Goal: Task Accomplishment & Management: Manage account settings

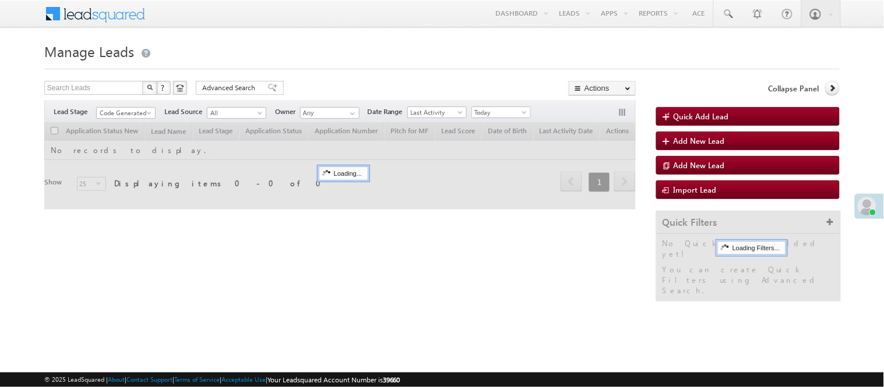
click at [0, 0] on link "Reports Home" at bounding box center [0, 0] width 0 height 0
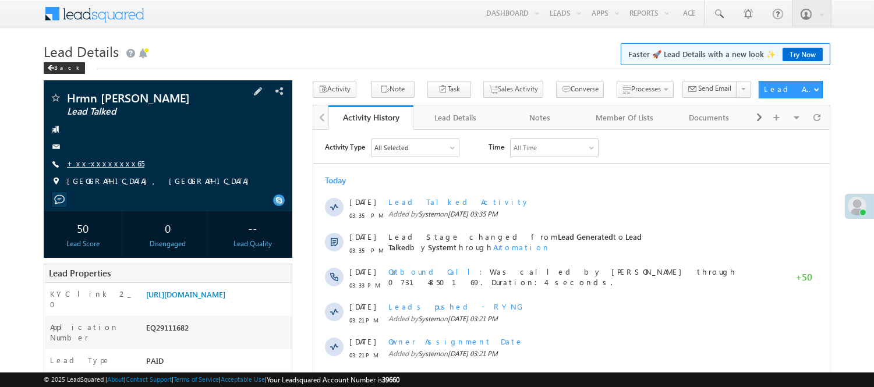
click at [96, 163] on link "+xx-xxxxxxxx65" at bounding box center [105, 163] width 77 height 10
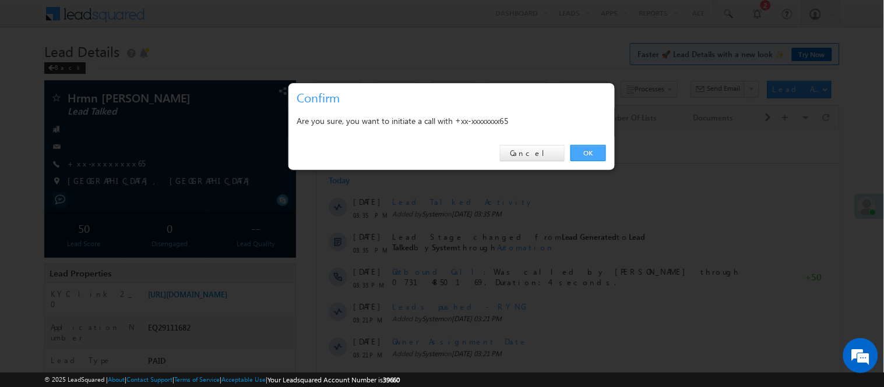
click at [589, 151] on link "OK" at bounding box center [588, 153] width 36 height 16
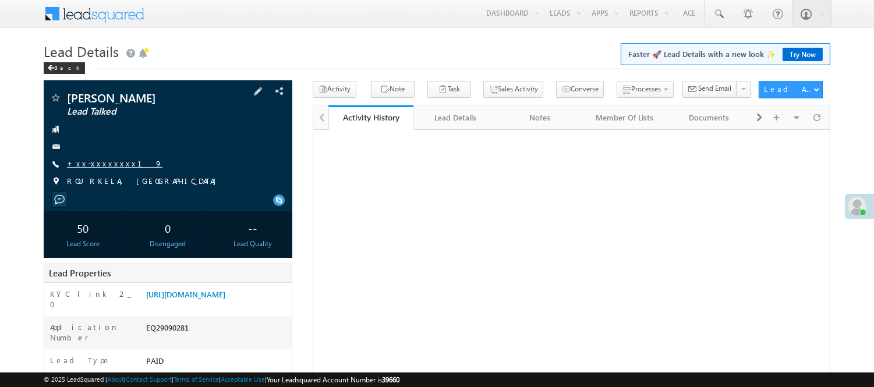
click at [114, 163] on link "+xx-xxxxxxxx19" at bounding box center [115, 163] width 96 height 10
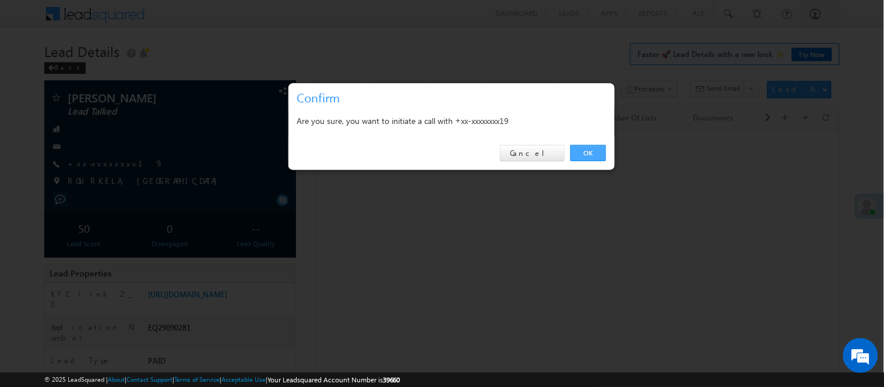
click at [586, 149] on link "OK" at bounding box center [588, 153] width 36 height 16
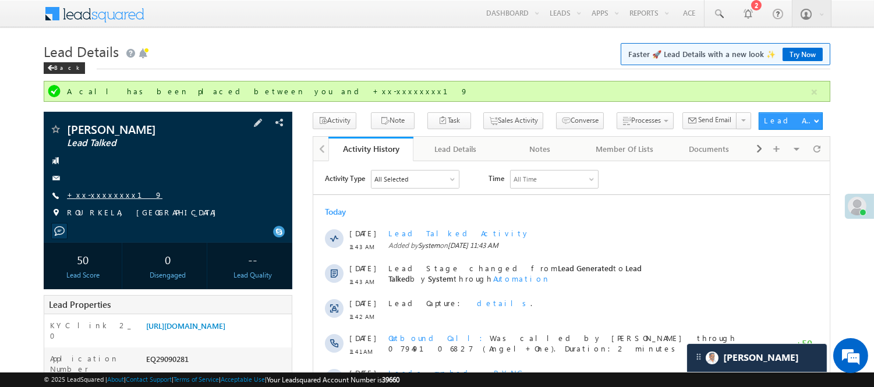
click at [93, 190] on link "+xx-xxxxxxxx19" at bounding box center [115, 195] width 96 height 10
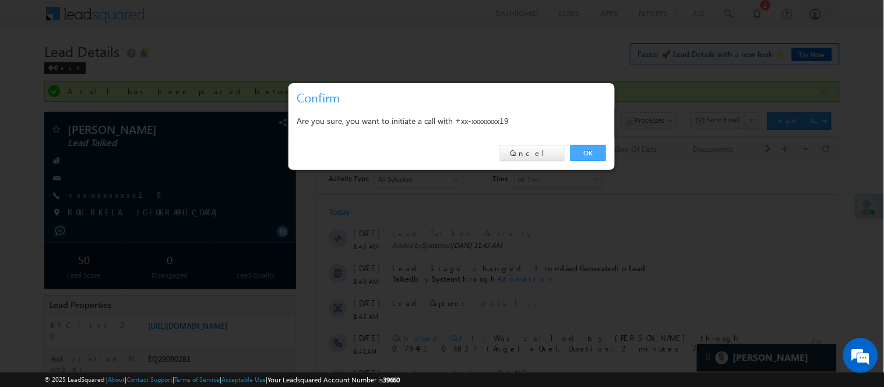
click at [581, 156] on link "OK" at bounding box center [588, 153] width 36 height 16
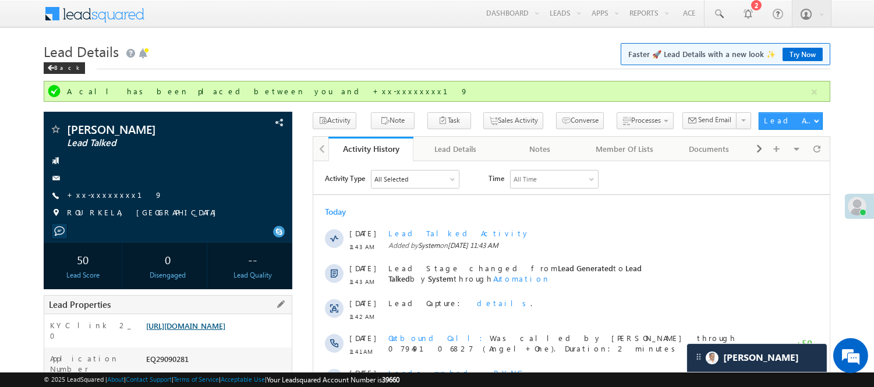
click at [225, 331] on link "https://angelbroking1-pk3em7sa.customui-test.leadsquared.com?leadId=5ebb3559-e9…" at bounding box center [185, 326] width 79 height 10
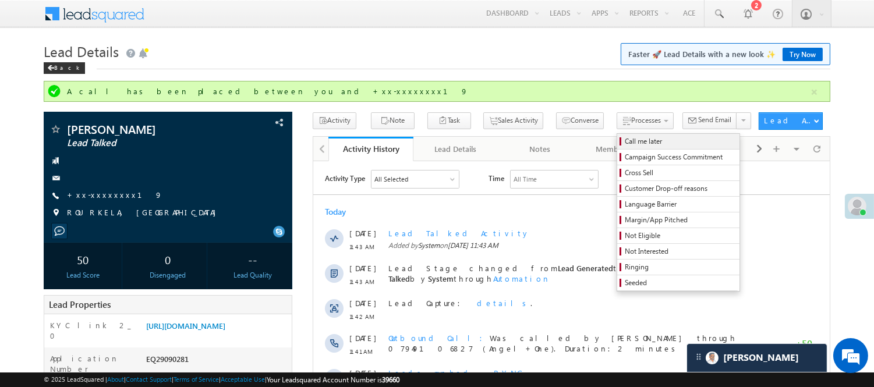
click at [625, 141] on span "Call me later" at bounding box center [680, 141] width 111 height 10
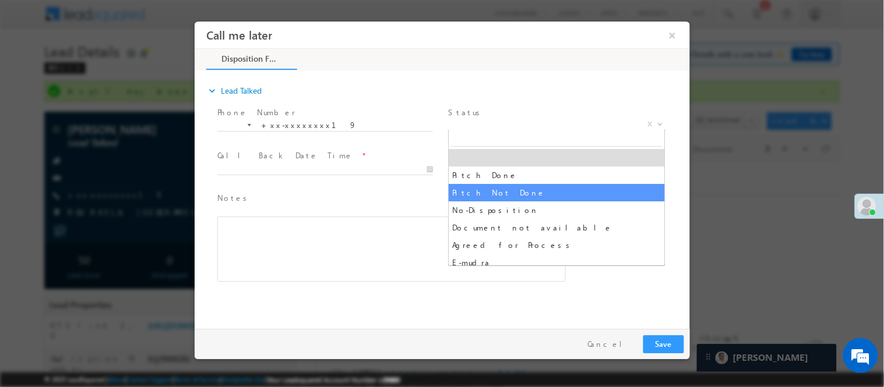
select select "Pitch Not Done"
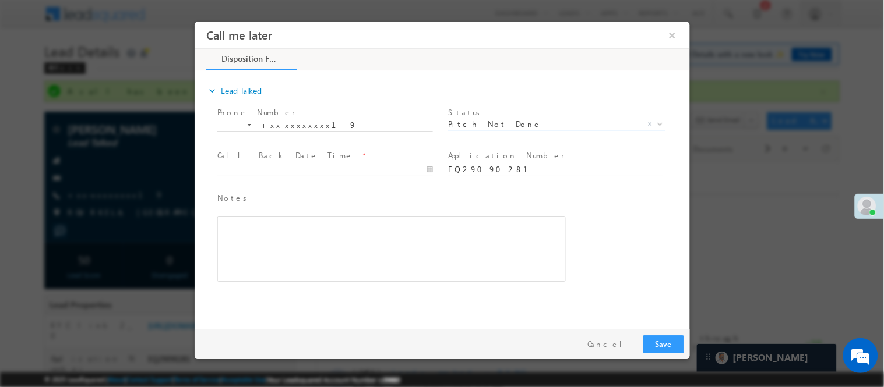
click at [408, 169] on input "text" at bounding box center [325, 170] width 216 height 12
type input "09/17/25 5:28 PM"
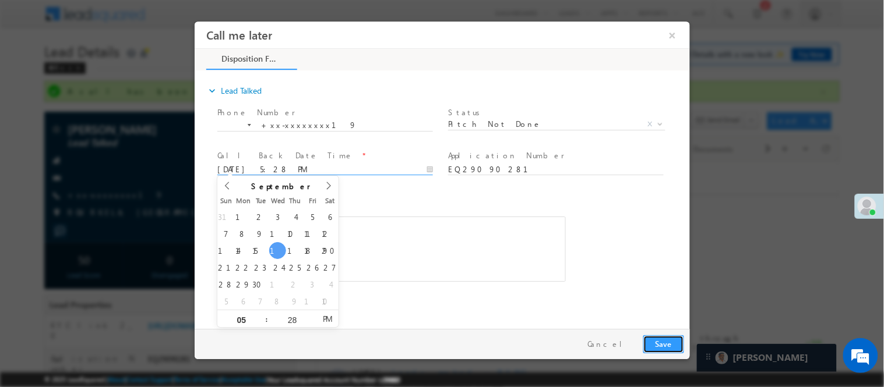
click at [659, 342] on button "Save" at bounding box center [662, 344] width 41 height 18
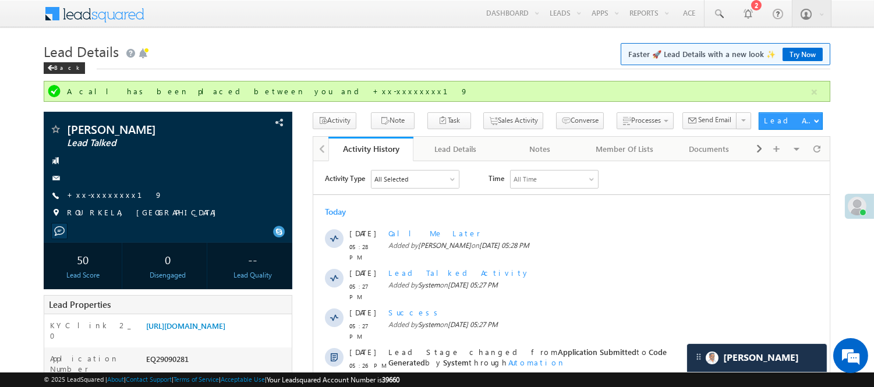
scroll to position [259, 0]
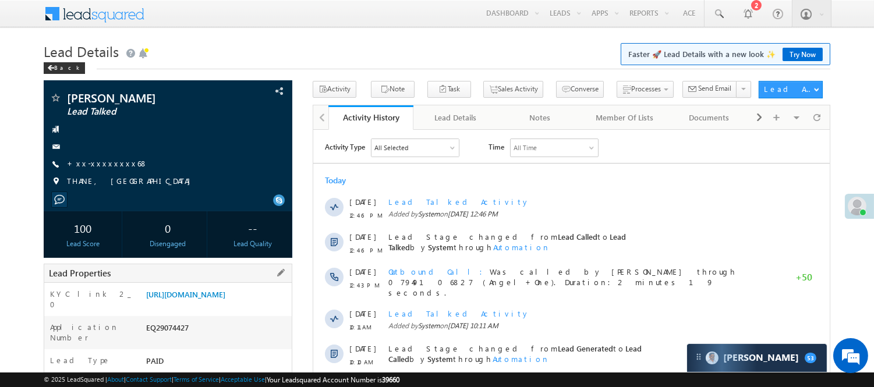
click at [179, 338] on div "EQ29074427" at bounding box center [217, 330] width 149 height 16
click at [178, 338] on div "EQ29074427" at bounding box center [217, 330] width 149 height 16
copy div "EQ29074427"
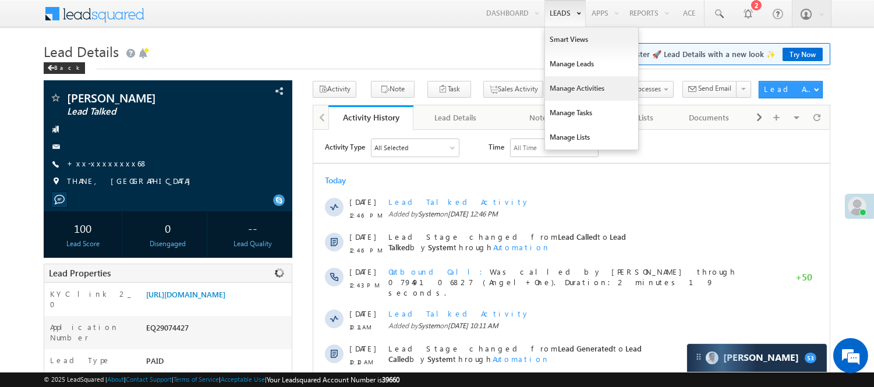
click at [584, 82] on link "Manage Activities" at bounding box center [591, 88] width 93 height 24
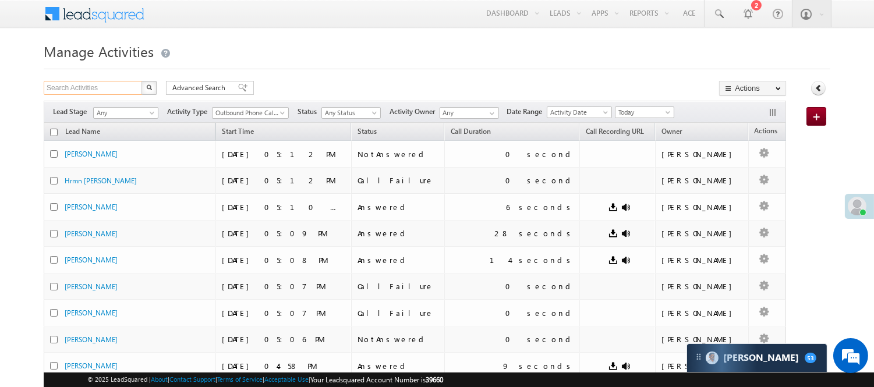
click at [112, 90] on input "Search Activities" at bounding box center [94, 88] width 100 height 14
paste input "EQ29074427"
type input "EQ29074427"
click at [150, 89] on img "button" at bounding box center [149, 87] width 6 height 6
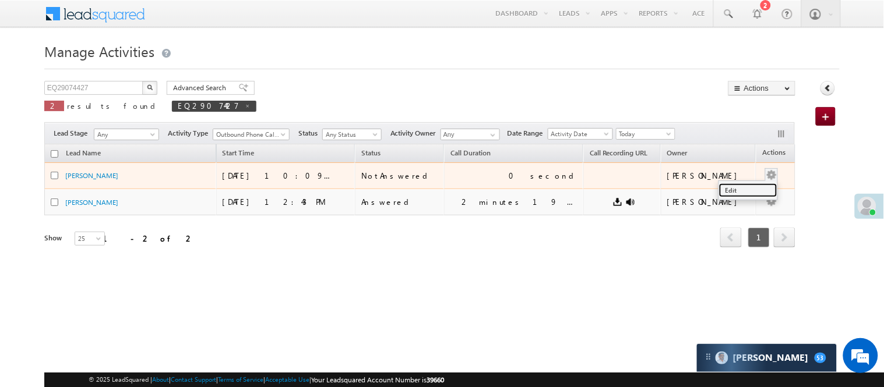
click at [719, 193] on link "Edit" at bounding box center [748, 190] width 58 height 14
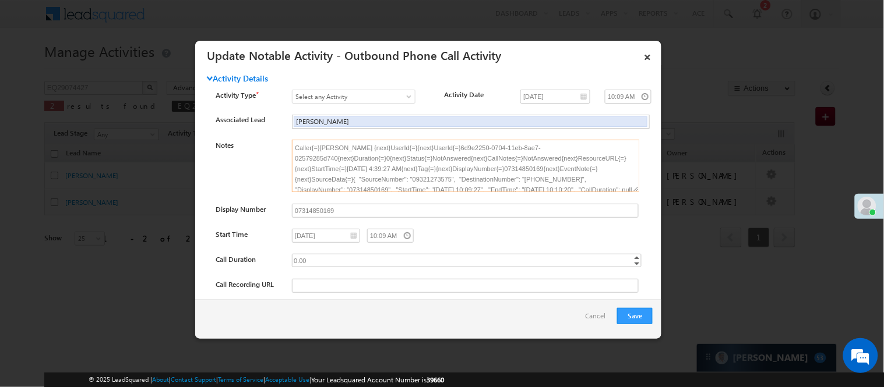
click at [551, 177] on textarea "Caller{=}Nisha Anand Yadav {next}UserId{=}{next}UserId{=}6d9e2250-0704-11eb-8ae…" at bounding box center [465, 166] width 347 height 52
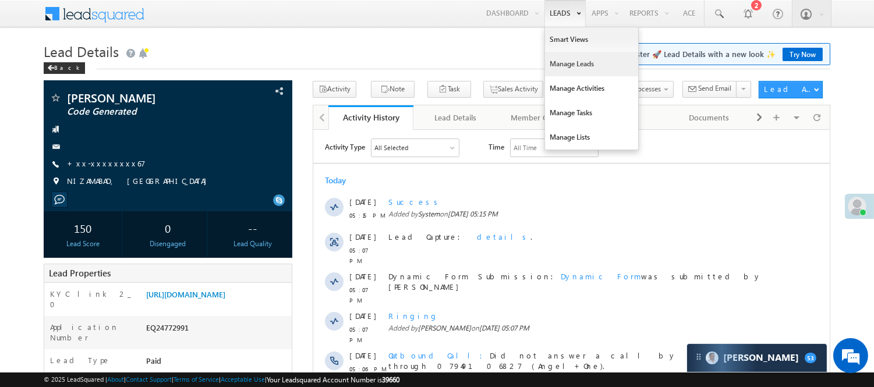
click at [574, 61] on link "Manage Leads" at bounding box center [591, 64] width 93 height 24
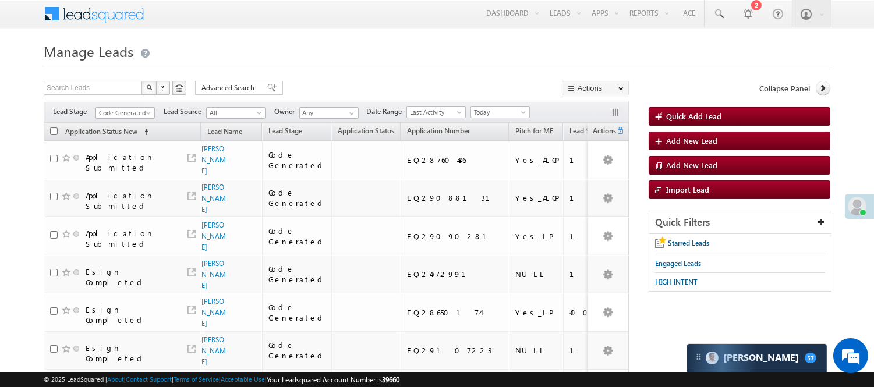
click at [129, 107] on span "Code Generated" at bounding box center [125, 112] width 59 height 10
click at [133, 111] on span "Code Generated" at bounding box center [123, 113] width 55 height 10
click at [120, 135] on link "Lead Generated" at bounding box center [125, 137] width 59 height 10
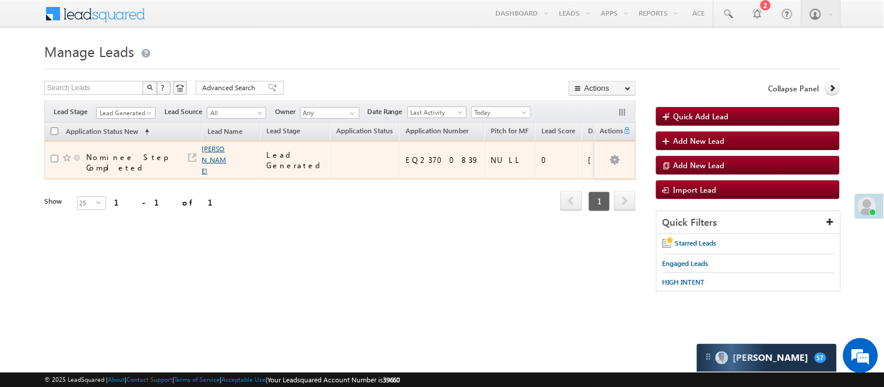
click at [204, 158] on link "SENTHIL KUMAR" at bounding box center [214, 159] width 24 height 31
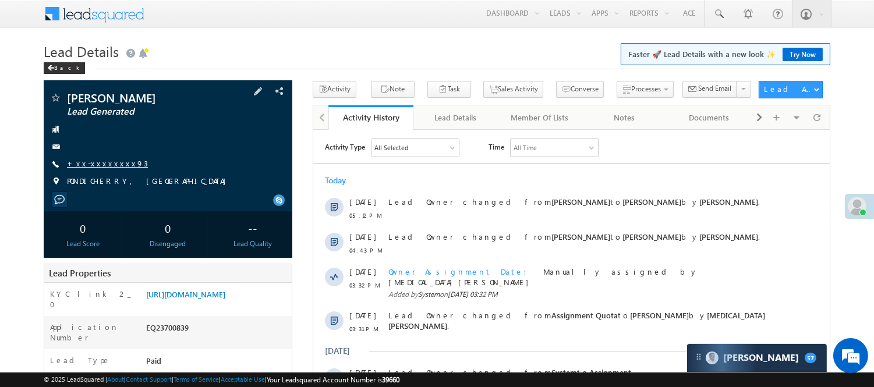
click at [87, 164] on link "+xx-xxxxxxxx93" at bounding box center [107, 163] width 81 height 10
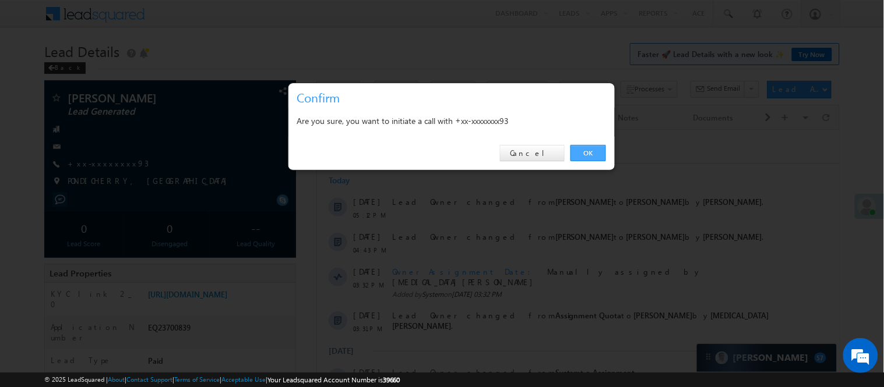
drag, startPoint x: 600, startPoint y: 154, endPoint x: 285, endPoint y: 24, distance: 341.4
click at [599, 154] on link "OK" at bounding box center [588, 153] width 36 height 16
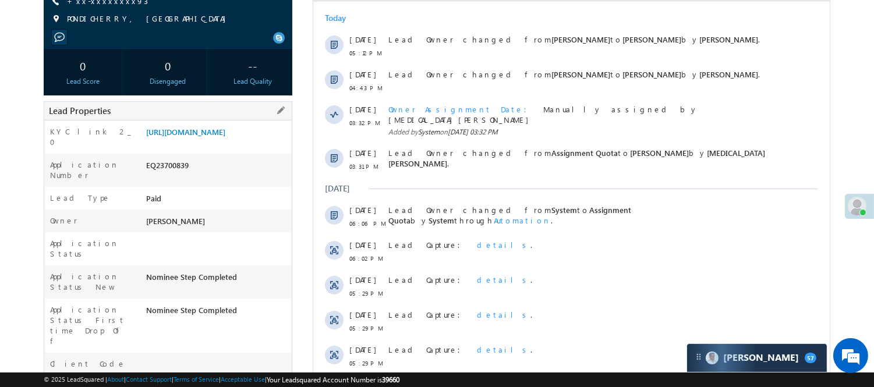
scroll to position [65, 0]
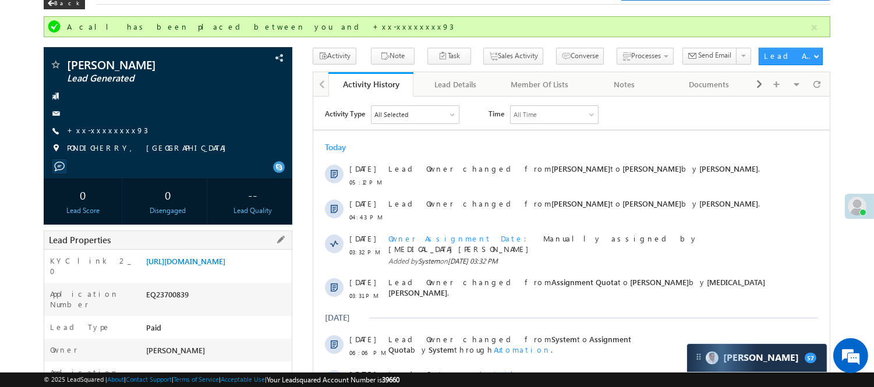
click at [169, 305] on div "EQ23700839" at bounding box center [217, 297] width 149 height 16
copy div "EQ23700839"
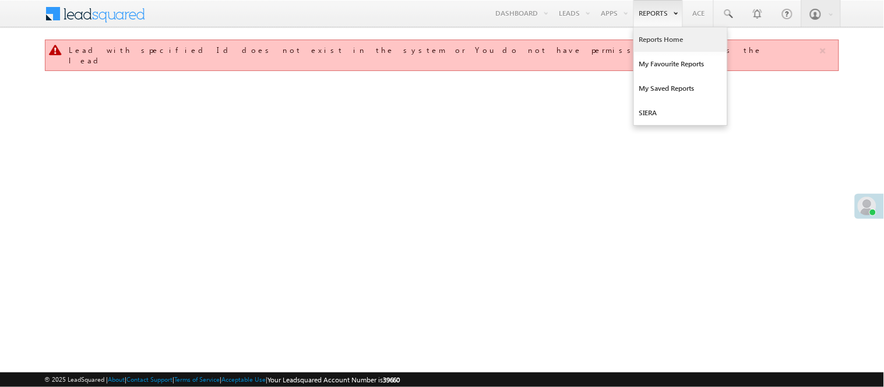
click at [648, 39] on link "Reports Home" at bounding box center [680, 39] width 93 height 24
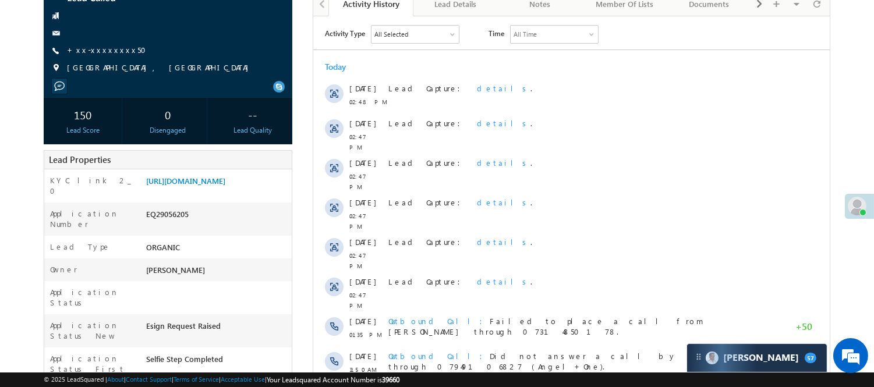
scroll to position [129, 0]
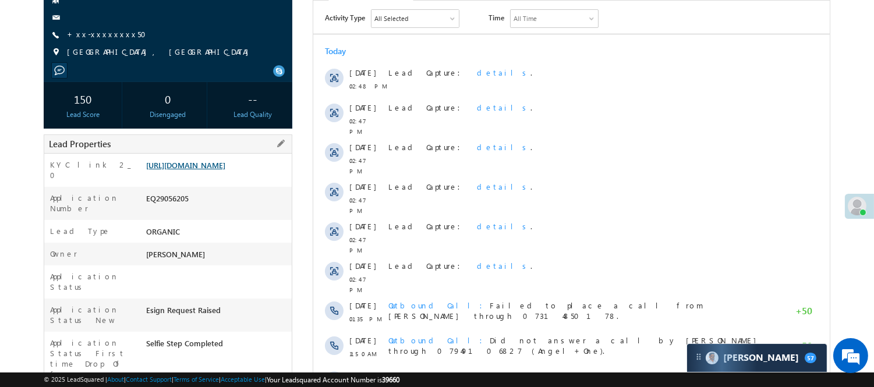
click at [216, 170] on link "https://angelbroking1-pk3em7sa.customui-test.leadsquared.com?leadId=76a4cdec-64…" at bounding box center [185, 165] width 79 height 10
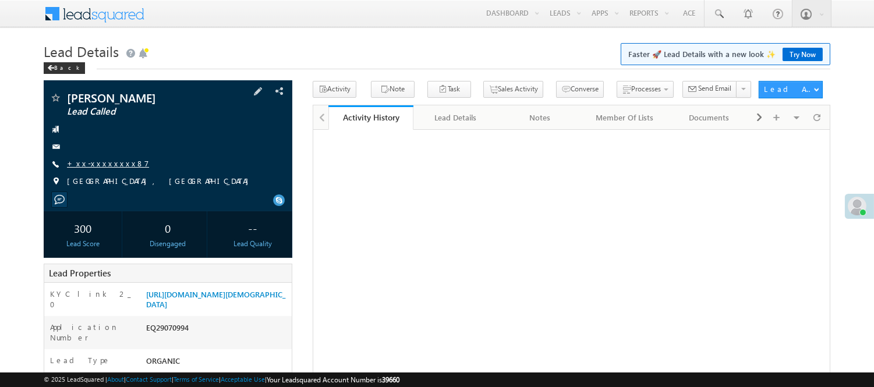
click at [99, 167] on link "+xx-xxxxxxxx87" at bounding box center [108, 163] width 82 height 10
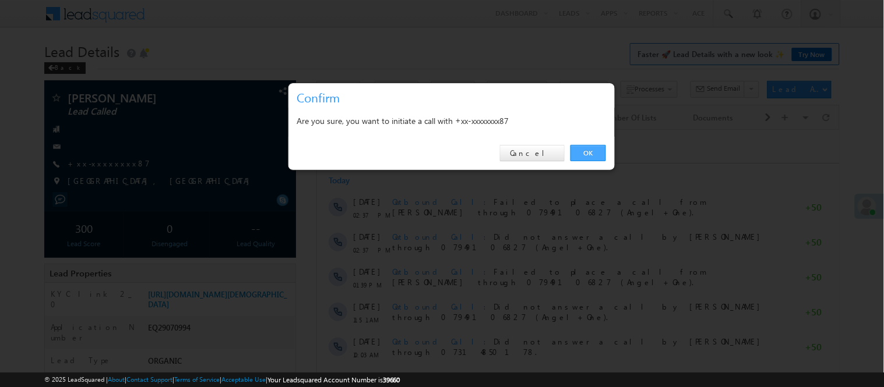
click at [586, 151] on link "OK" at bounding box center [588, 153] width 36 height 16
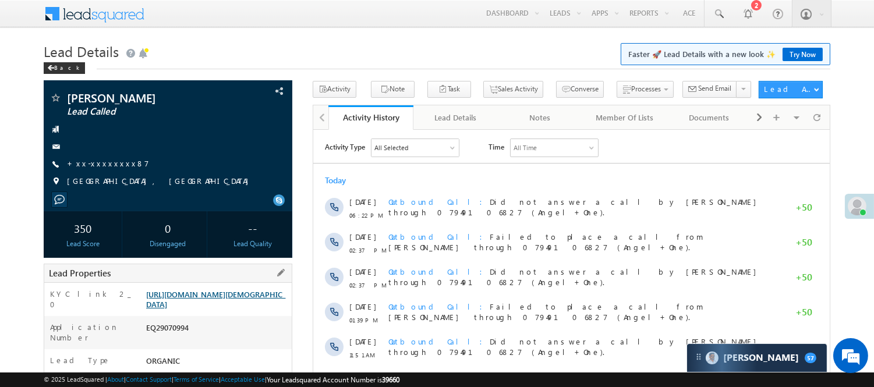
click at [218, 299] on link "https://angelbroking1-pk3em7sa.customui-test.leadsquared.com?leadId=8b008c70-da…" at bounding box center [215, 299] width 139 height 20
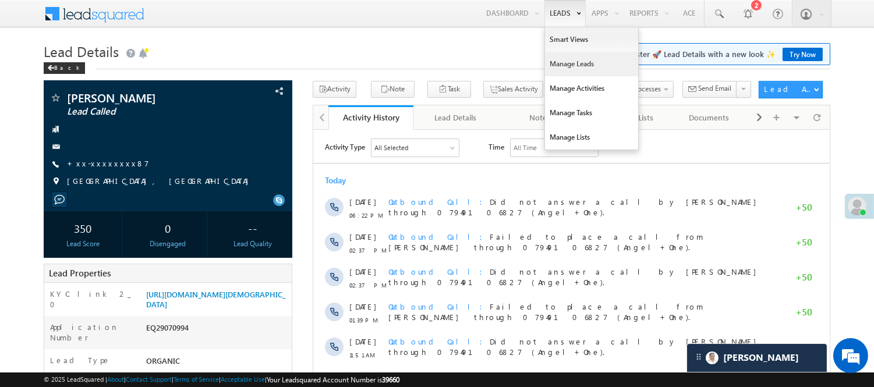
click at [561, 66] on link "Manage Leads" at bounding box center [591, 64] width 93 height 24
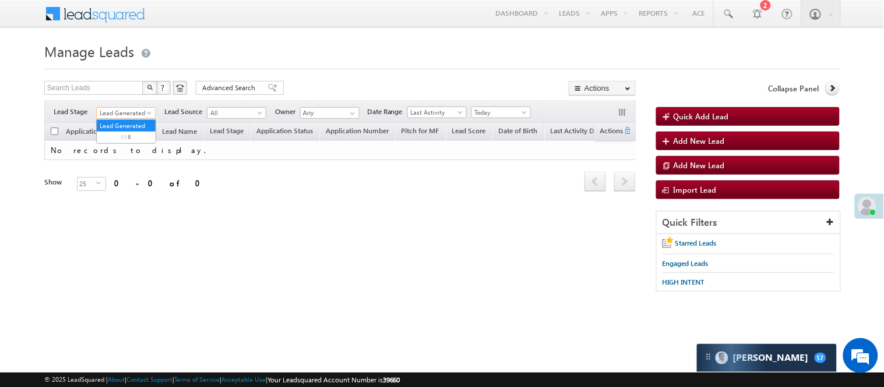
click at [136, 115] on span "Lead Generated" at bounding box center [124, 113] width 55 height 10
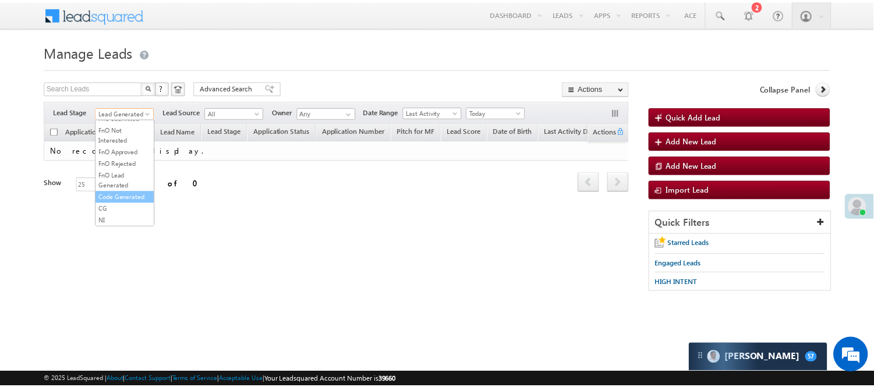
scroll to position [289, 0]
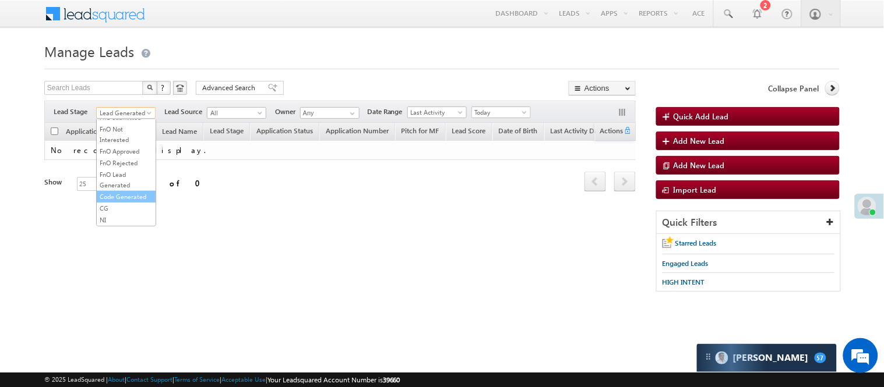
click at [120, 194] on link "Code Generated" at bounding box center [126, 197] width 59 height 10
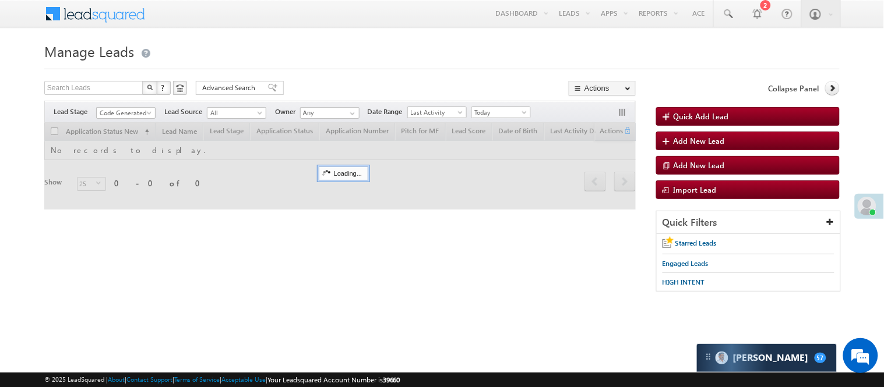
click at [334, 80] on form "Manage Leads Quick Add Lead Search Leads X ? 0 results found Advanced Search Ad…" at bounding box center [441, 171] width 795 height 264
click at [137, 108] on span "Code Generated" at bounding box center [124, 113] width 55 height 10
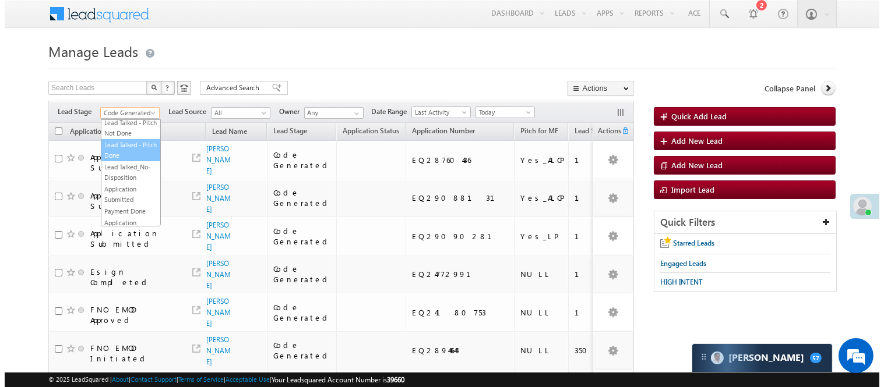
scroll to position [0, 0]
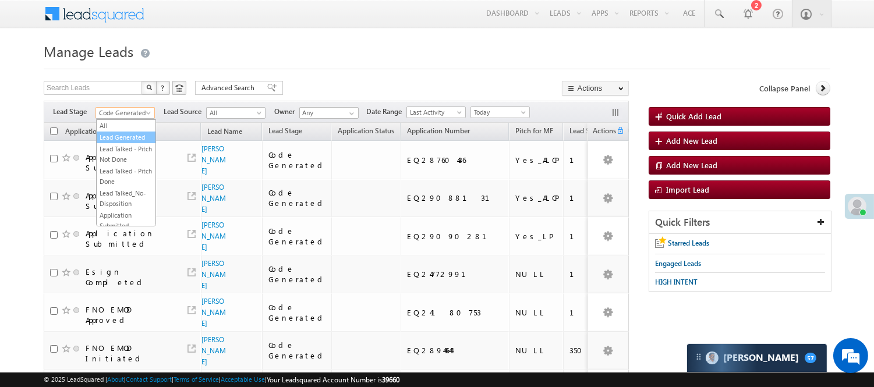
click at [125, 140] on link "Lead Generated" at bounding box center [126, 137] width 59 height 10
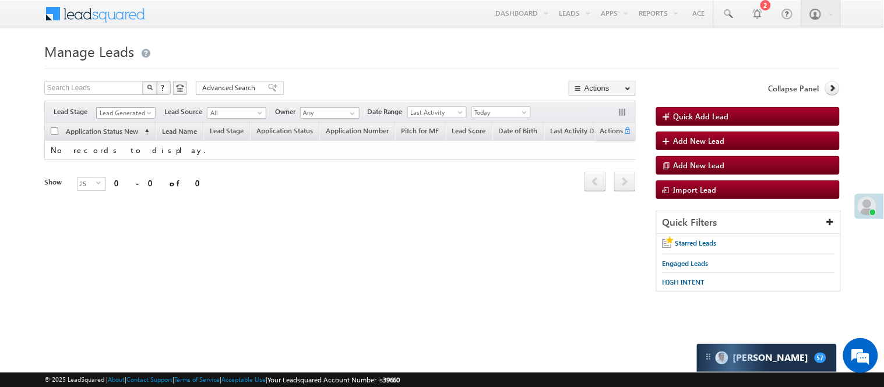
click at [140, 107] on link "Lead Generated" at bounding box center [125, 113] width 59 height 12
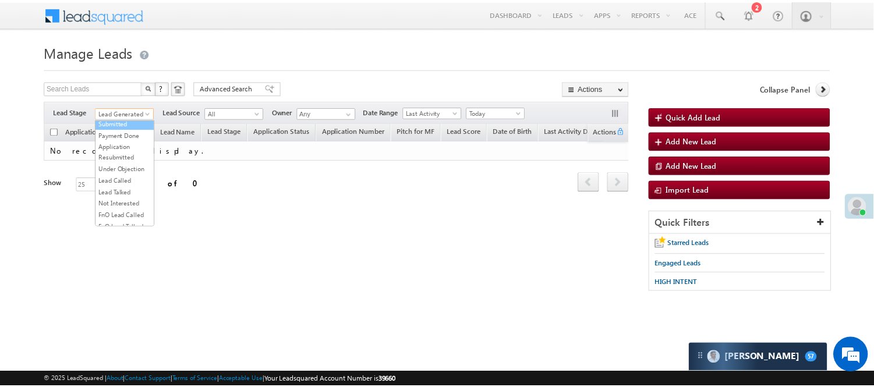
scroll to position [129, 0]
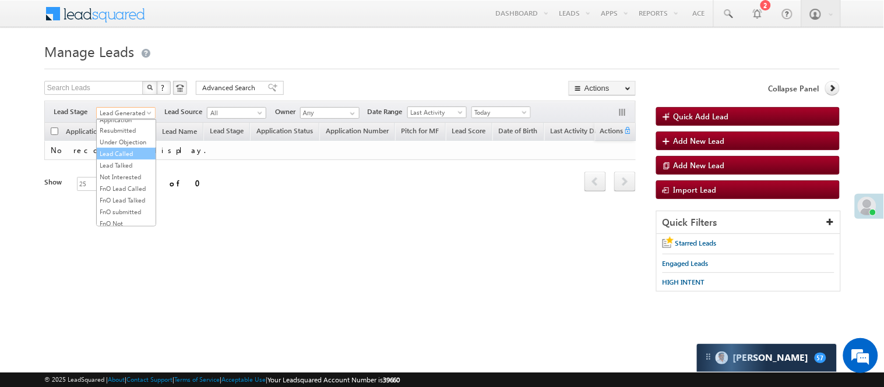
click at [129, 159] on link "Lead Called" at bounding box center [126, 154] width 59 height 10
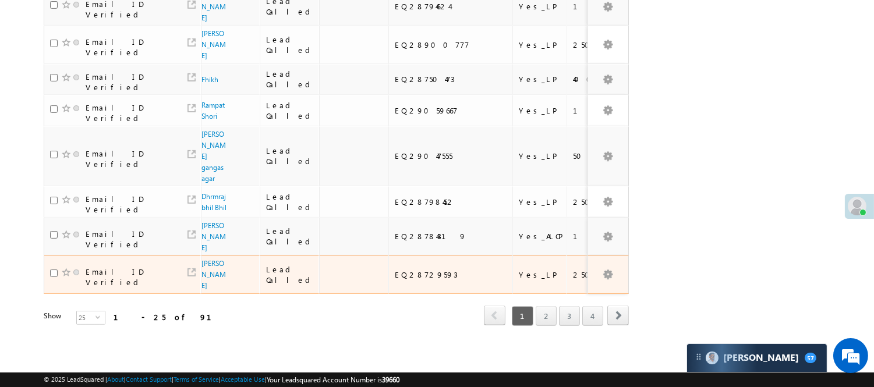
scroll to position [863, 0]
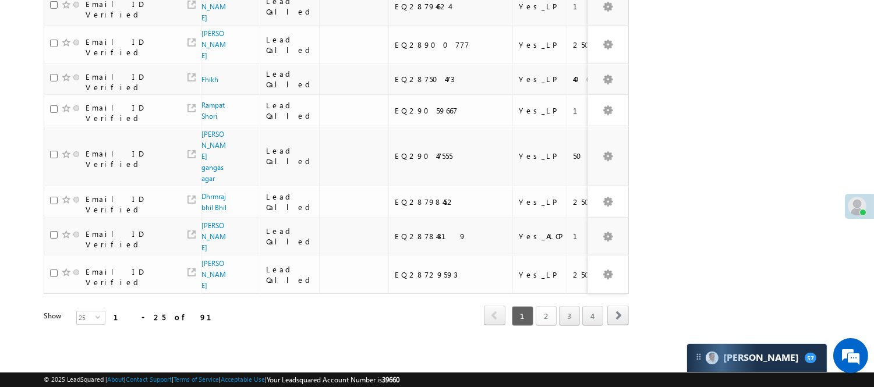
click at [550, 306] on link "2" at bounding box center [546, 316] width 21 height 20
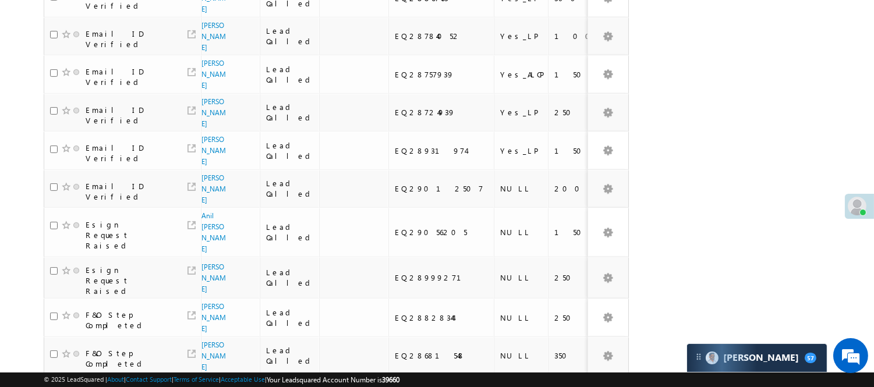
scroll to position [762, 0]
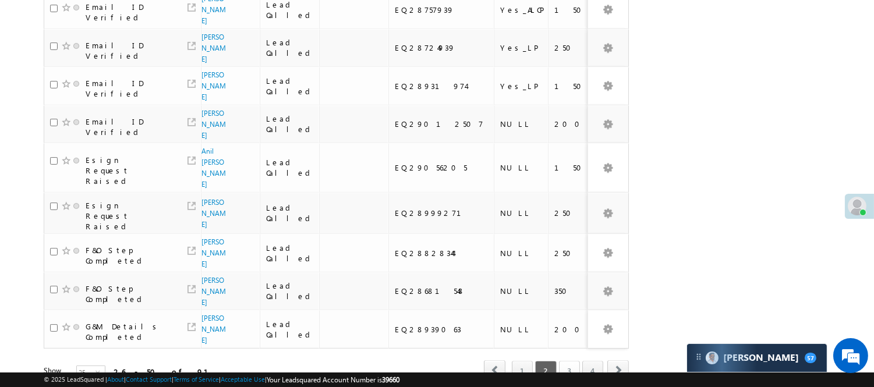
click at [572, 361] on link "3" at bounding box center [569, 371] width 21 height 20
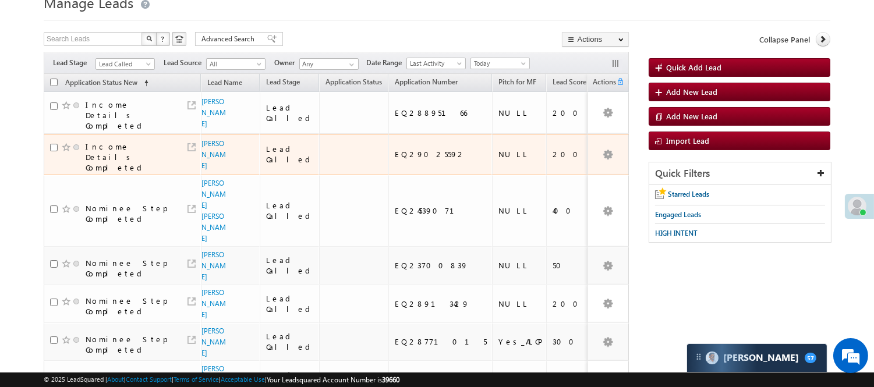
scroll to position [37, 0]
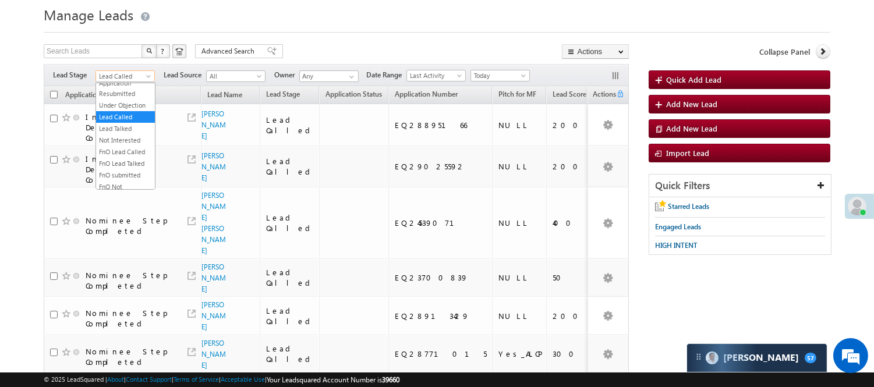
click at [127, 77] on span "Lead Called" at bounding box center [123, 76] width 55 height 10
click at [134, 102] on link "Lead Generated" at bounding box center [125, 101] width 59 height 10
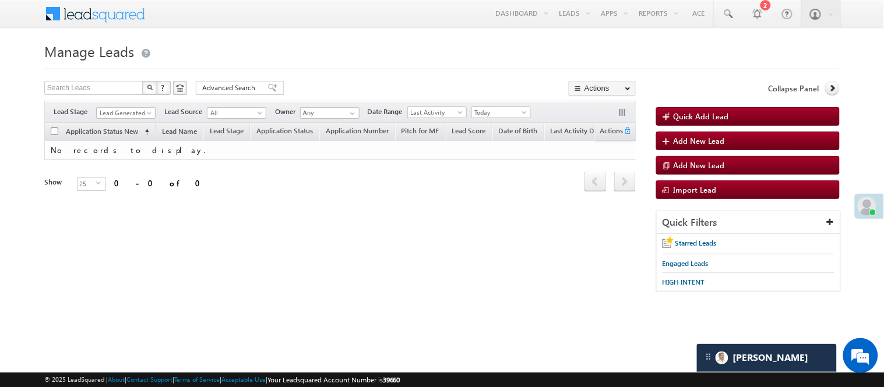
click at [127, 105] on div "Filters Lead Stage All Lead Generated Lead Talked - Pitch Not Done Lead Talked …" at bounding box center [339, 112] width 591 height 22
click at [126, 109] on span "Lead Generated" at bounding box center [124, 113] width 55 height 10
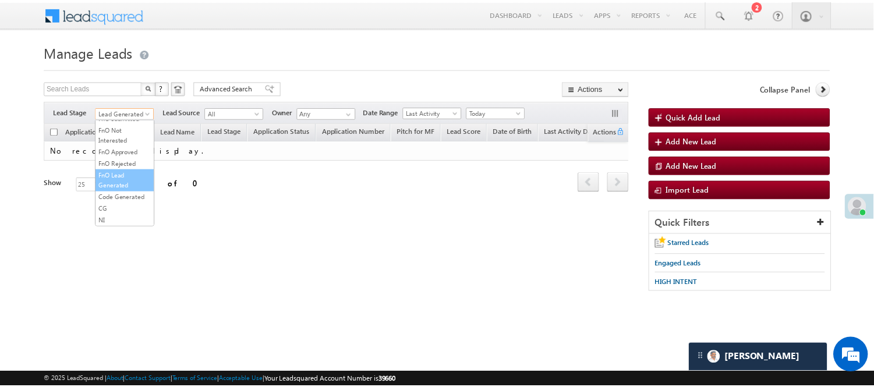
scroll to position [289, 0]
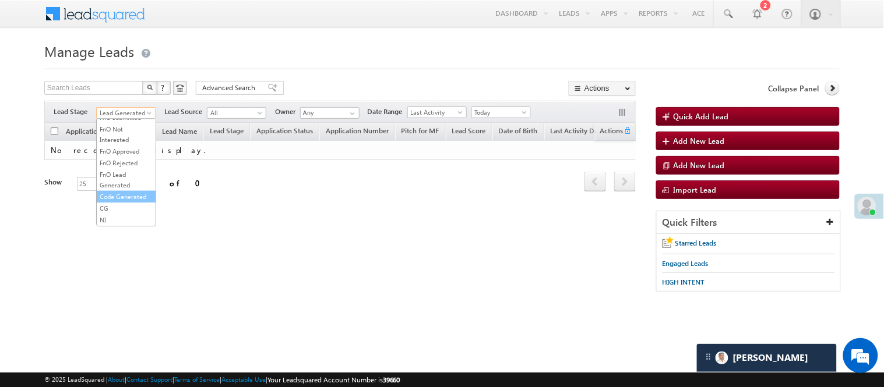
click at [123, 192] on link "Code Generated" at bounding box center [126, 197] width 59 height 10
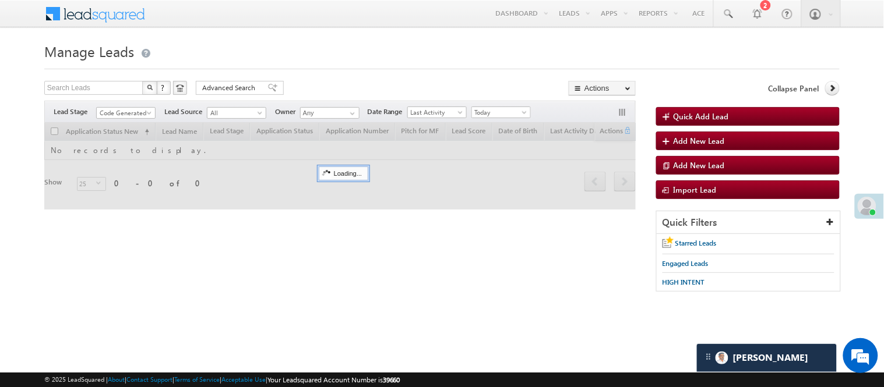
click at [323, 86] on div "Search Leads X ? 0 results found Advanced Search Advanced Search Advanced searc…" at bounding box center [339, 89] width 591 height 17
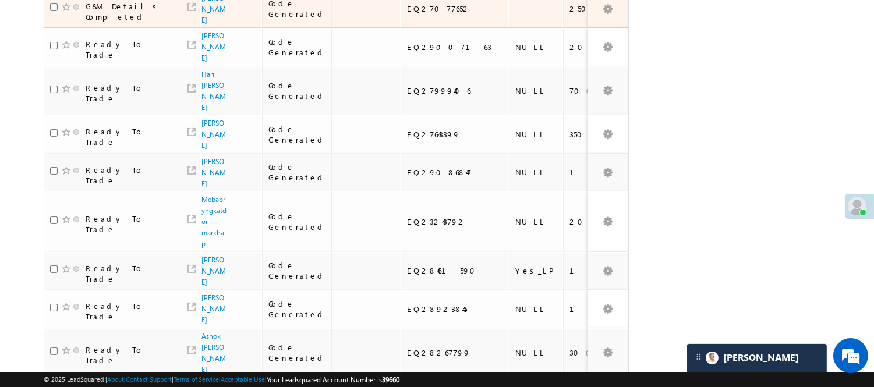
scroll to position [705, 0]
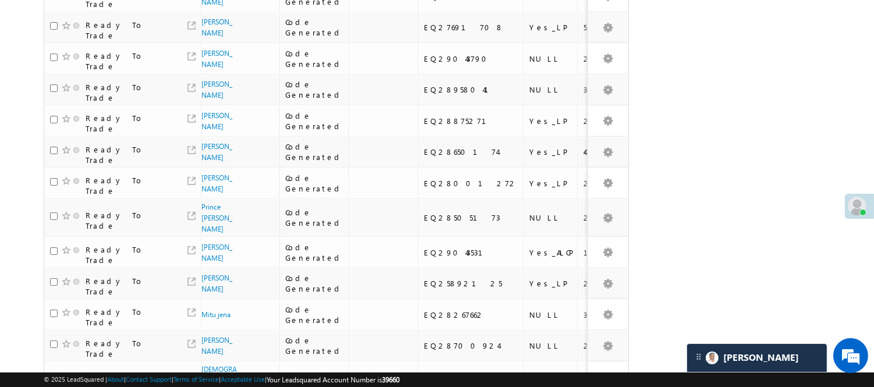
scroll to position [26, 0]
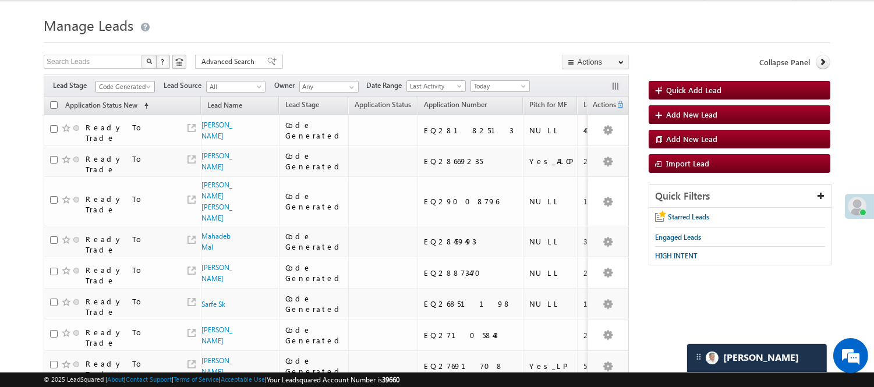
drag, startPoint x: 130, startPoint y: 89, endPoint x: 133, endPoint y: 96, distance: 7.6
click at [130, 89] on span "Code Generated" at bounding box center [123, 87] width 55 height 10
click at [112, 115] on link "Lead Generated" at bounding box center [125, 111] width 59 height 10
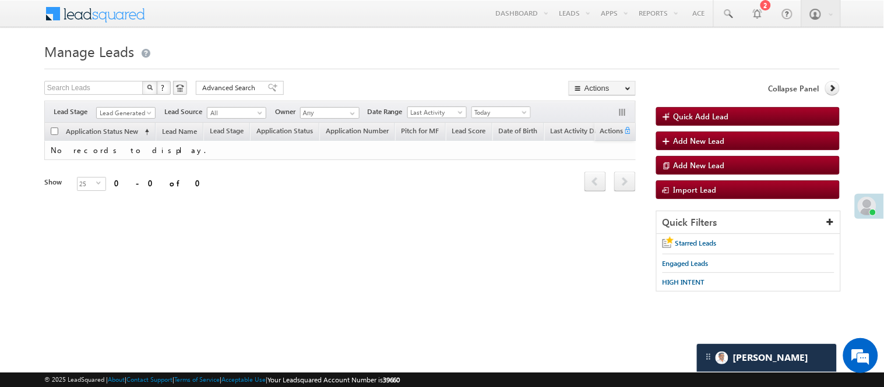
click at [121, 105] on div "Filters Lead Stage All Lead Generated Lead Talked - Pitch Not Done Lead Talked …" at bounding box center [339, 112] width 591 height 22
click at [125, 112] on span "Lead Generated" at bounding box center [124, 113] width 55 height 10
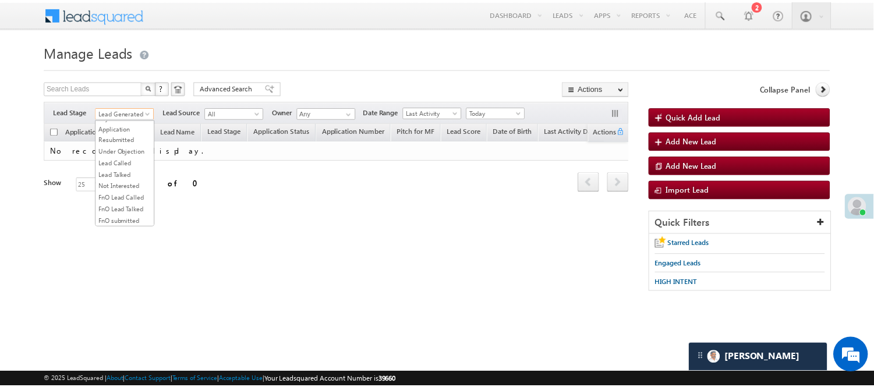
scroll to position [129, 0]
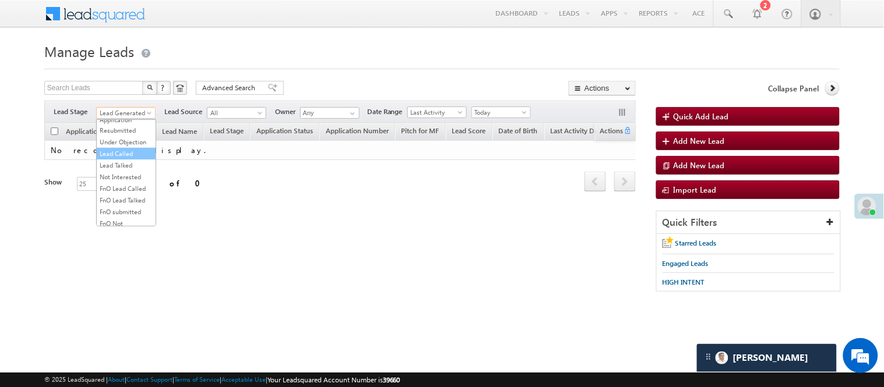
click at [119, 159] on link "Lead Called" at bounding box center [126, 154] width 59 height 10
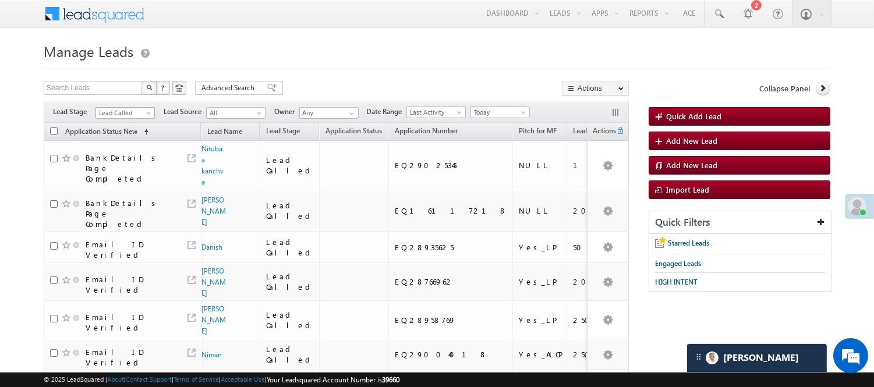
click at [127, 112] on span "Lead Called" at bounding box center [123, 113] width 55 height 10
click at [124, 171] on link "Lead Talked" at bounding box center [125, 165] width 59 height 10
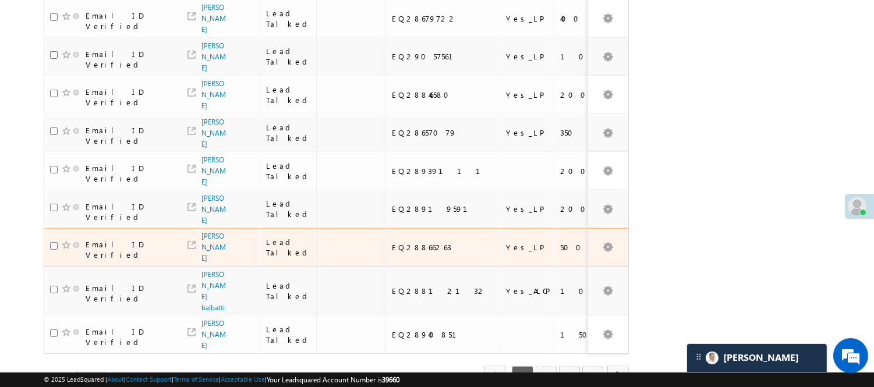
scroll to position [830, 0]
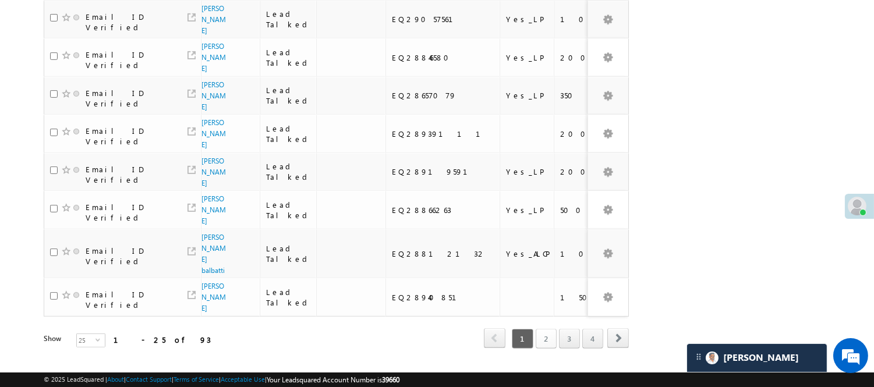
click at [552, 329] on link "2" at bounding box center [546, 339] width 21 height 20
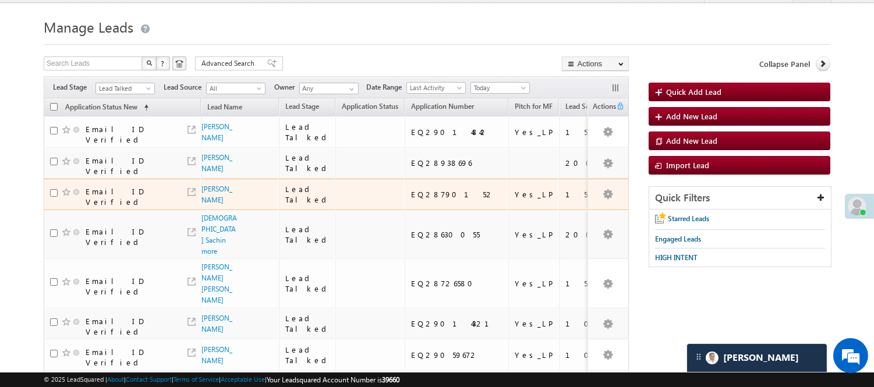
scroll to position [0, 0]
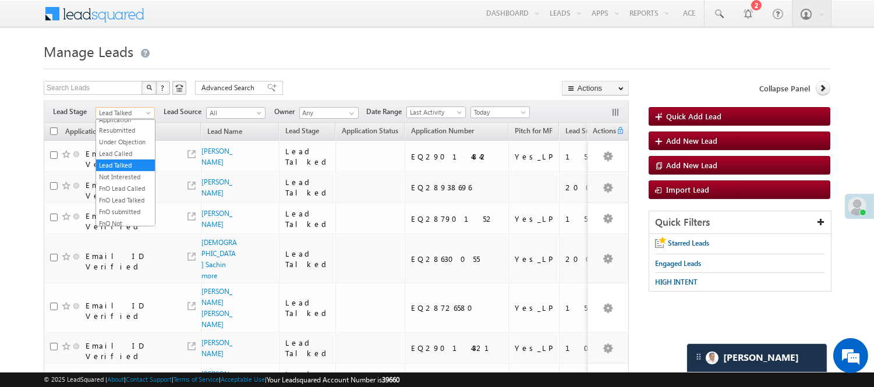
click at [132, 114] on span "Lead Talked" at bounding box center [123, 113] width 55 height 10
click at [129, 143] on link "Lead Generated" at bounding box center [125, 137] width 59 height 10
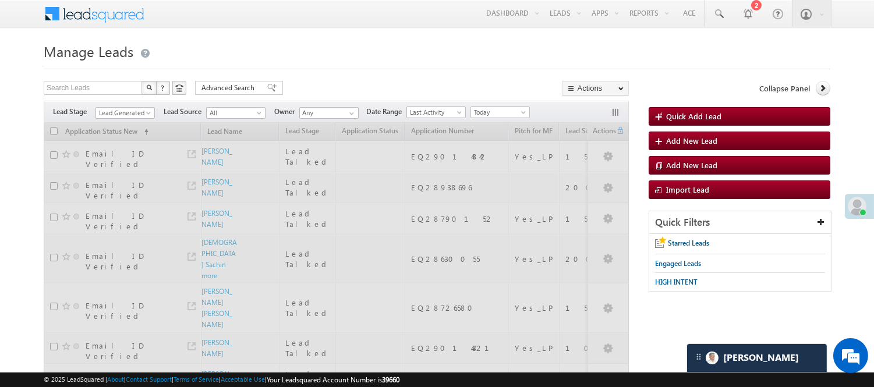
click at [341, 66] on div at bounding box center [437, 66] width 787 height 8
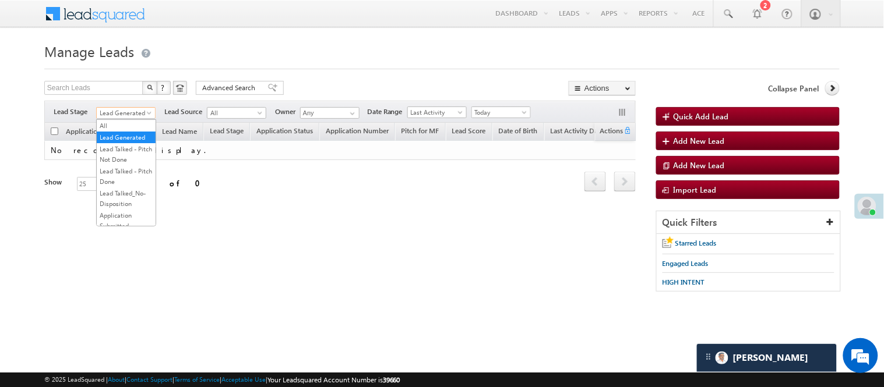
click at [146, 108] on span "Lead Generated" at bounding box center [124, 113] width 55 height 10
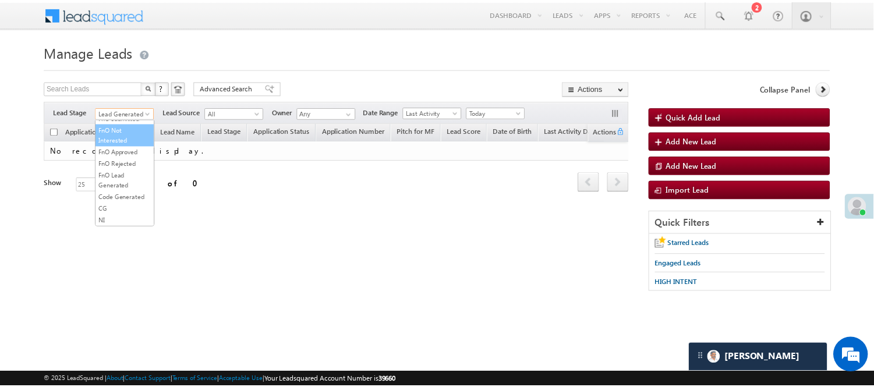
scroll to position [194, 0]
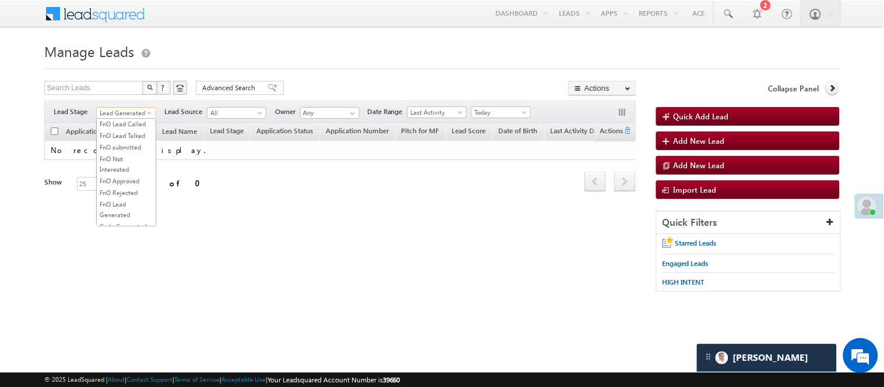
click at [125, 106] on link "Lead Talked" at bounding box center [126, 101] width 59 height 10
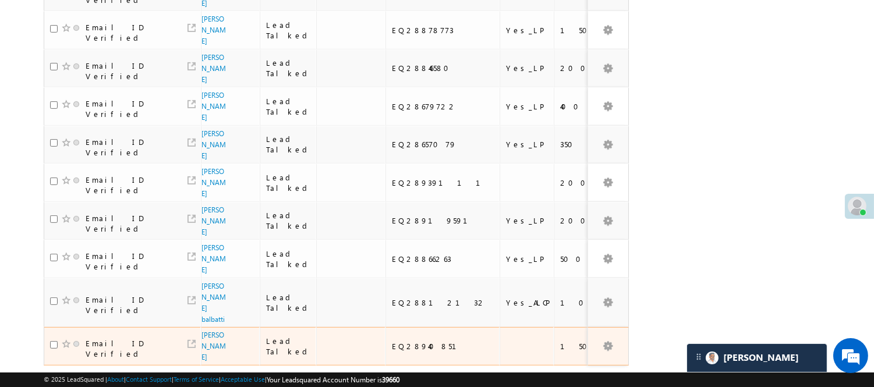
scroll to position [830, 0]
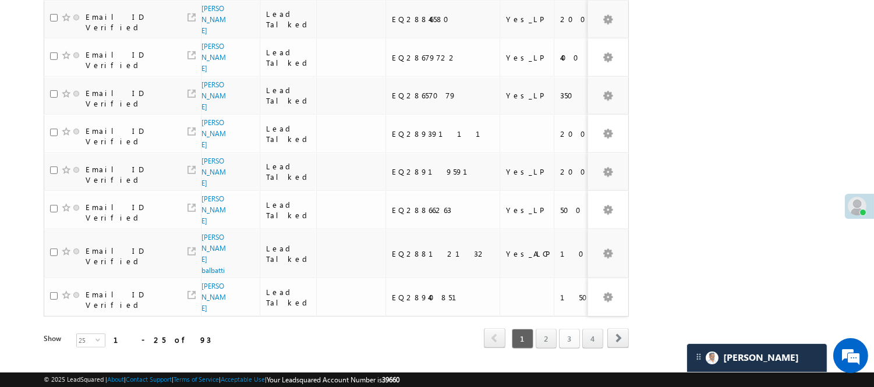
click at [560, 329] on link "3" at bounding box center [569, 339] width 21 height 20
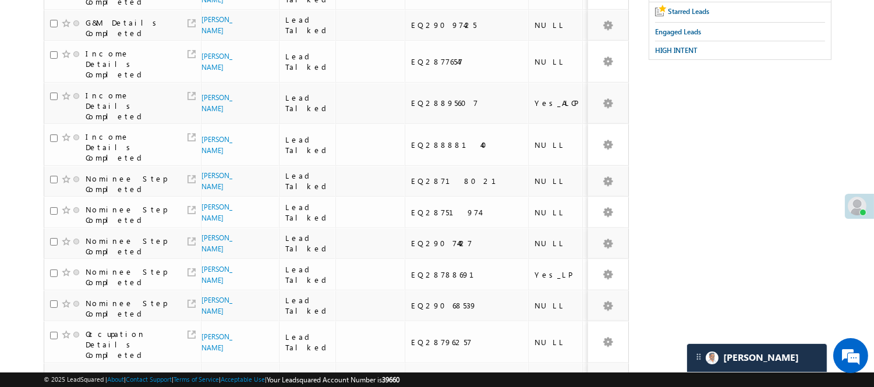
scroll to position [0, 0]
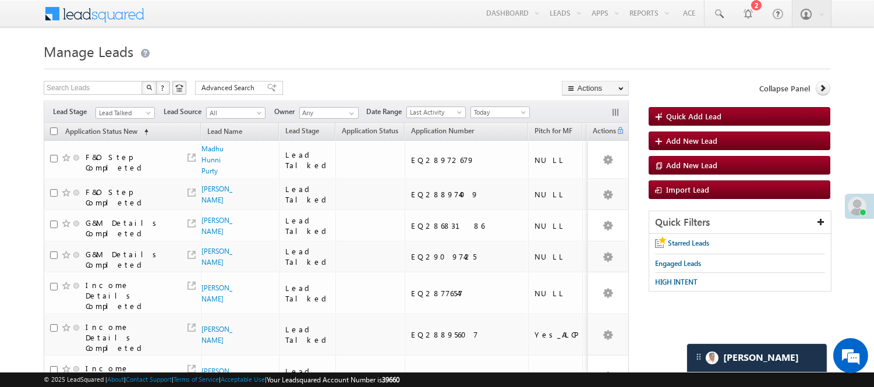
click at [138, 106] on div "Filters Lead Stage All Lead Generated Lead Talked - Pitch Not Done Lead Talked …" at bounding box center [336, 112] width 585 height 22
click at [129, 113] on span "Lead Talked" at bounding box center [123, 113] width 55 height 10
click at [122, 94] on link "Lead Called" at bounding box center [125, 89] width 59 height 10
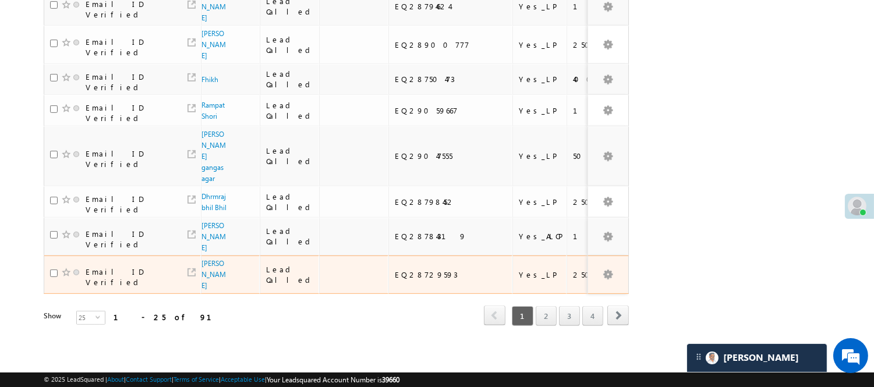
scroll to position [863, 0]
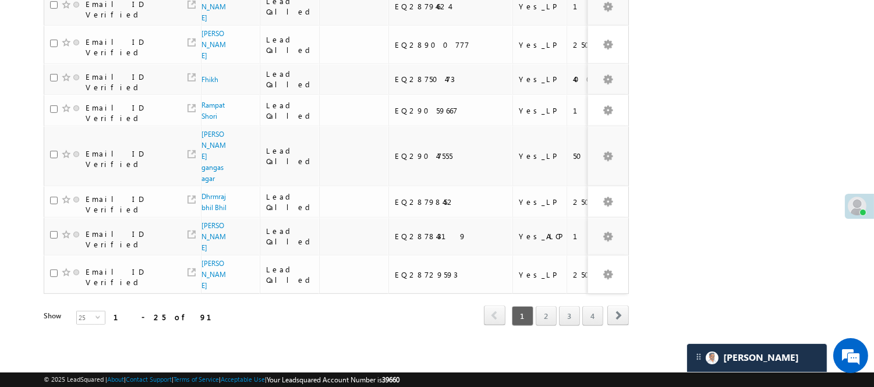
click at [533, 306] on div "1 2 3 4" at bounding box center [557, 316] width 94 height 20
click at [549, 309] on link "2" at bounding box center [546, 316] width 21 height 20
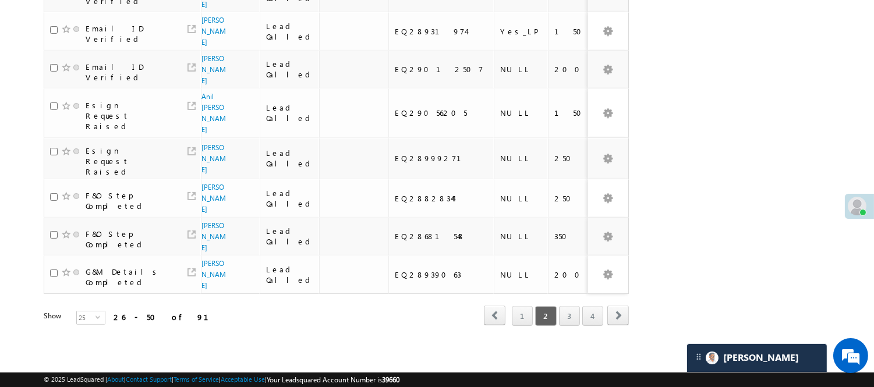
scroll to position [762, 0]
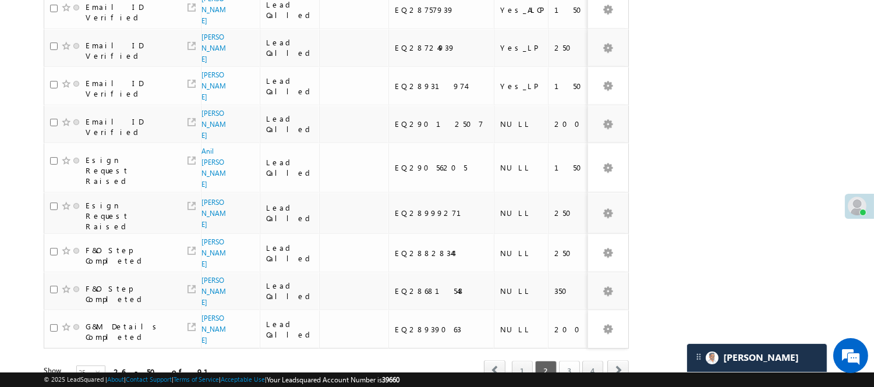
click at [571, 361] on link "3" at bounding box center [569, 371] width 21 height 20
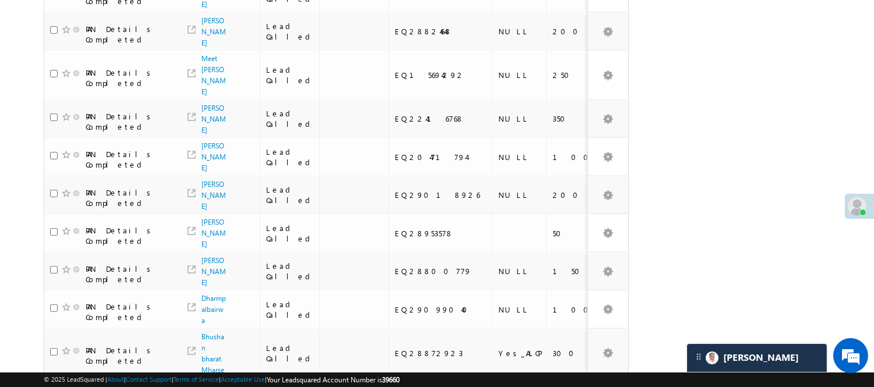
scroll to position [688, 0]
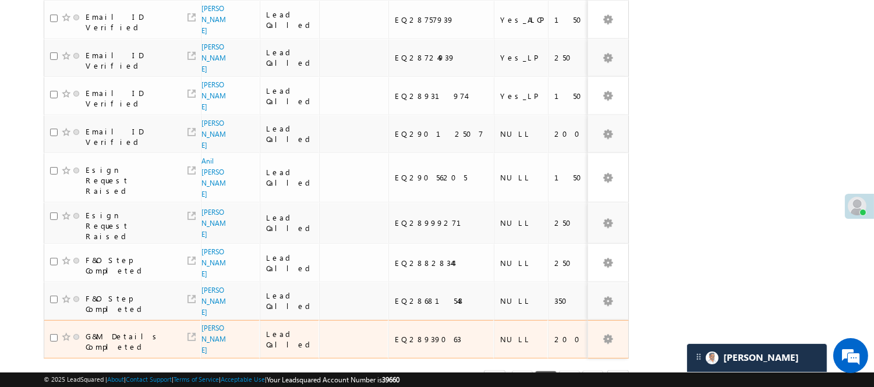
scroll to position [753, 0]
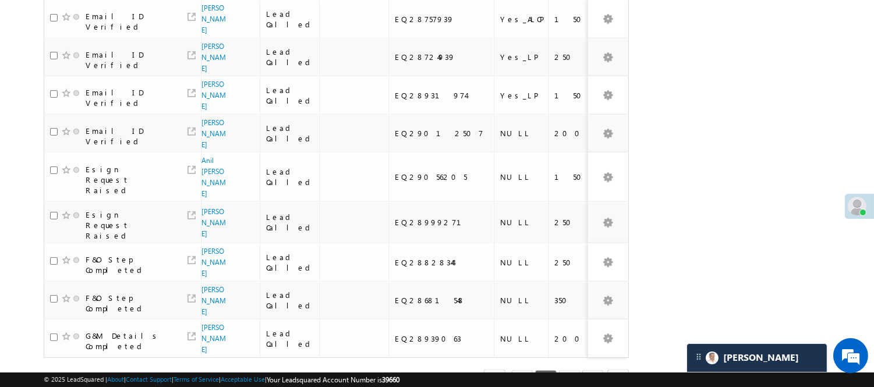
click at [567, 370] on link "3" at bounding box center [569, 380] width 21 height 20
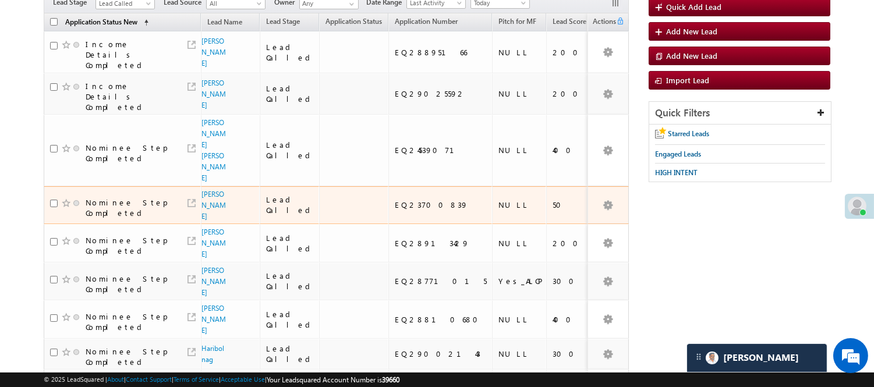
scroll to position [0, 0]
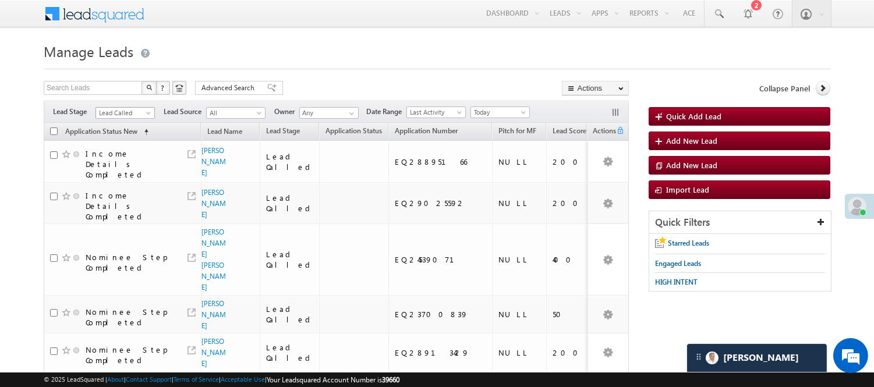
click at [130, 109] on span "Lead Called" at bounding box center [123, 113] width 55 height 10
click at [124, 110] on link "Lead Talked" at bounding box center [125, 105] width 59 height 10
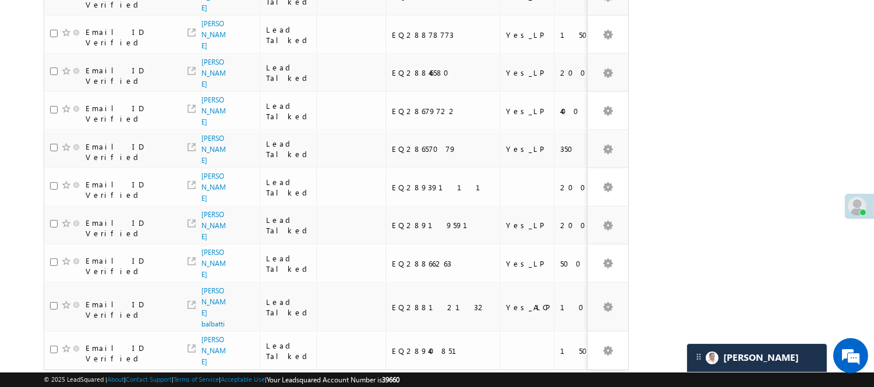
scroll to position [830, 0]
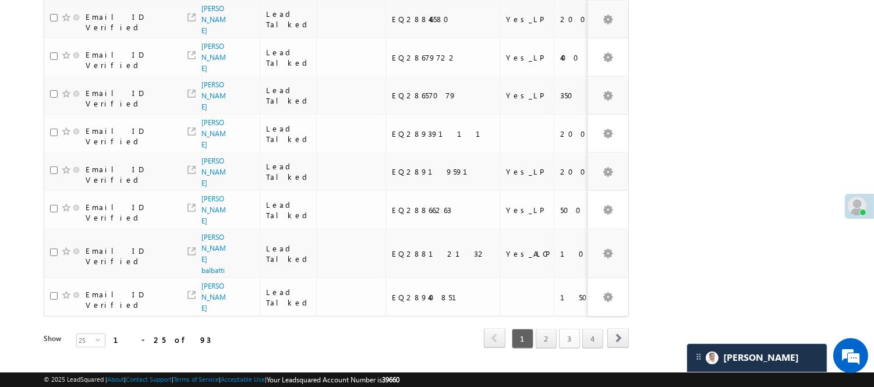
click at [572, 329] on link "3" at bounding box center [569, 339] width 21 height 20
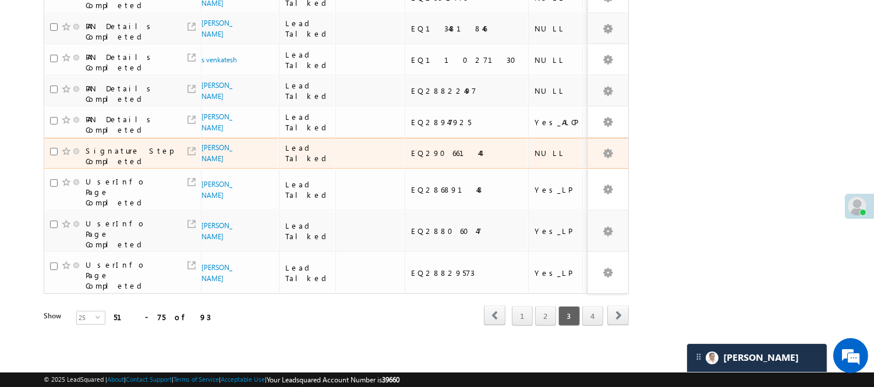
scroll to position [738, 0]
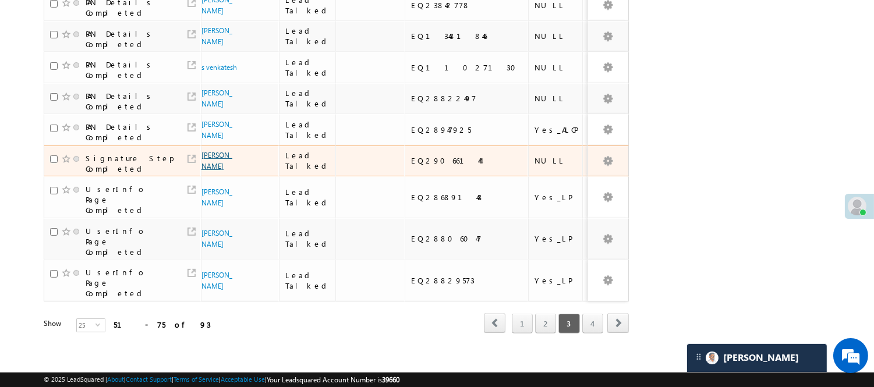
click at [204, 163] on link "[PERSON_NAME]" at bounding box center [217, 161] width 31 height 20
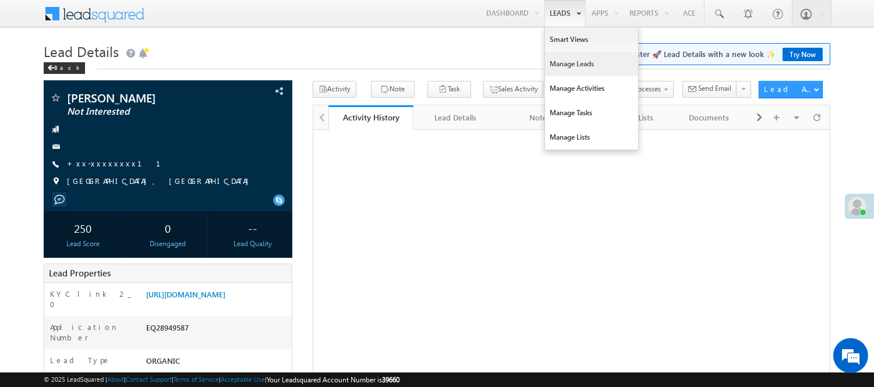
drag, startPoint x: 0, startPoint y: 0, endPoint x: 568, endPoint y: 67, distance: 572.4
click at [568, 67] on link "Manage Leads" at bounding box center [591, 64] width 93 height 24
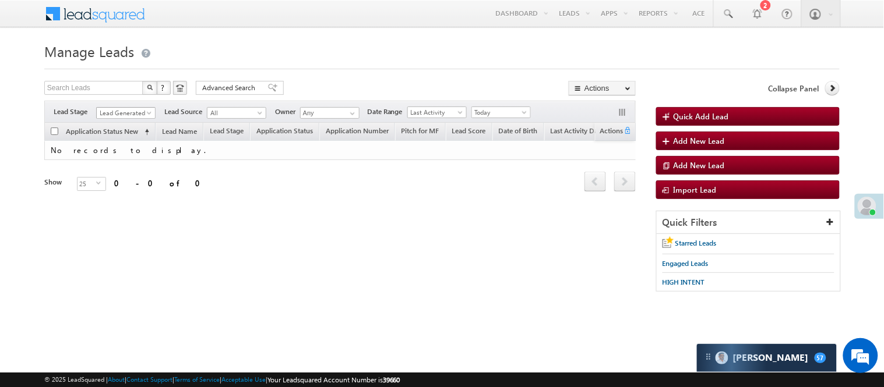
click at [125, 114] on span "Lead Generated" at bounding box center [124, 113] width 55 height 10
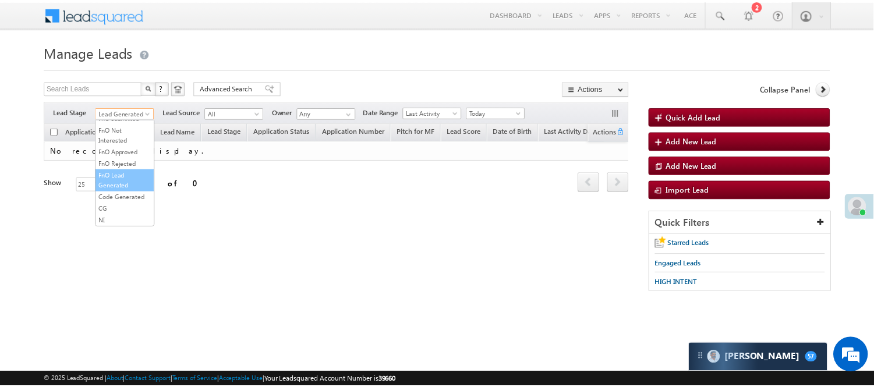
scroll to position [289, 0]
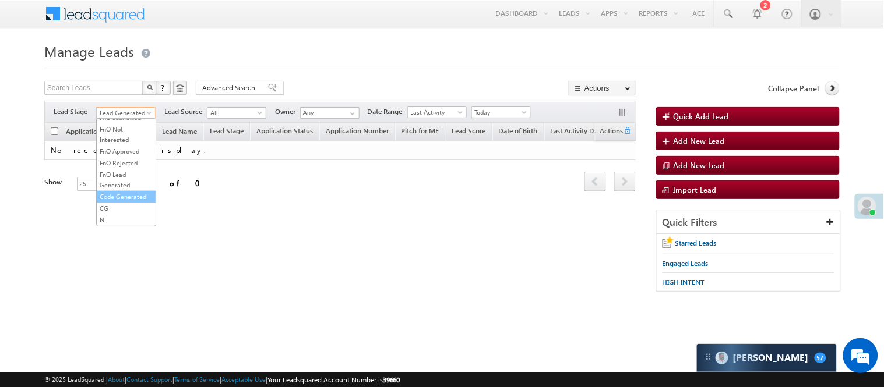
drag, startPoint x: 126, startPoint y: 185, endPoint x: 336, endPoint y: 97, distance: 227.4
click at [126, 192] on link "Code Generated" at bounding box center [126, 197] width 59 height 10
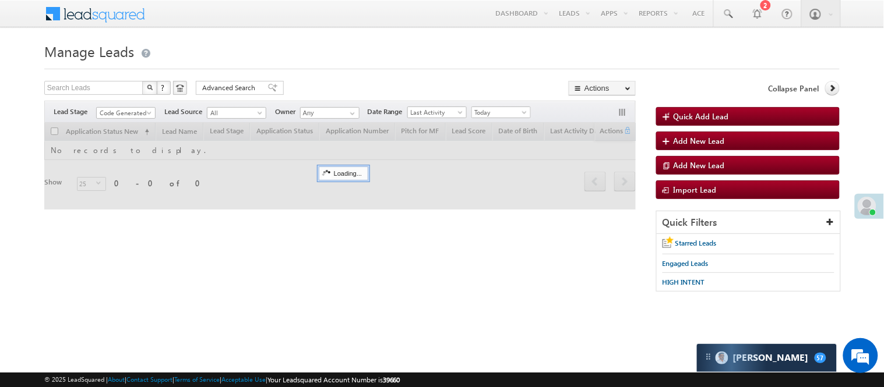
click at [377, 49] on h1 "Manage Leads" at bounding box center [441, 50] width 795 height 23
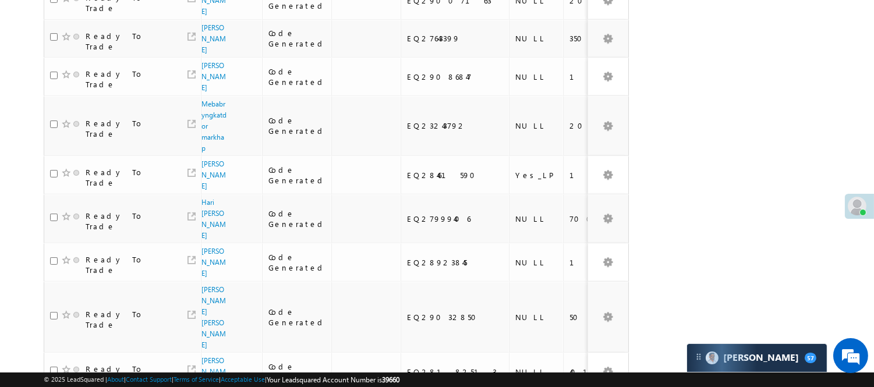
scroll to position [0, 0]
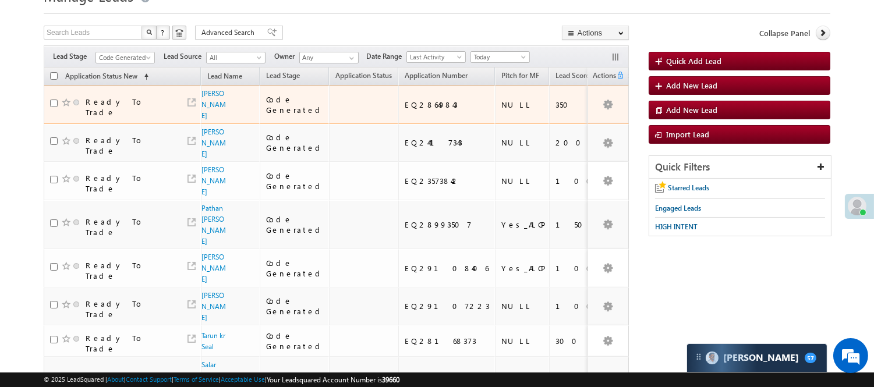
scroll to position [65, 0]
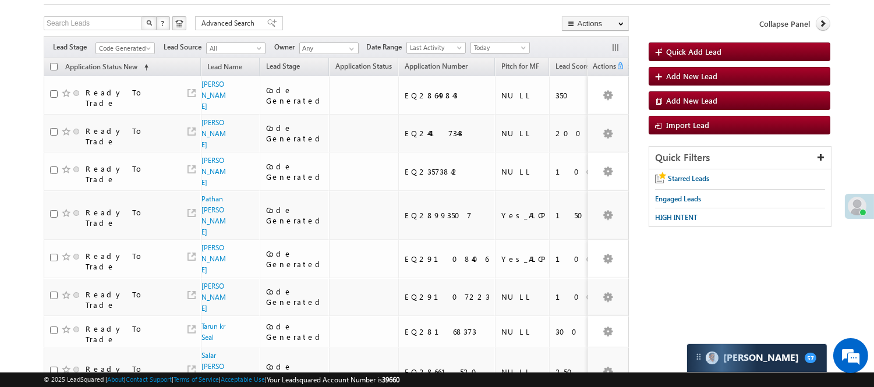
click at [133, 47] on span "Code Generated" at bounding box center [123, 48] width 55 height 10
click at [115, 78] on link "Lead Generated" at bounding box center [125, 73] width 59 height 10
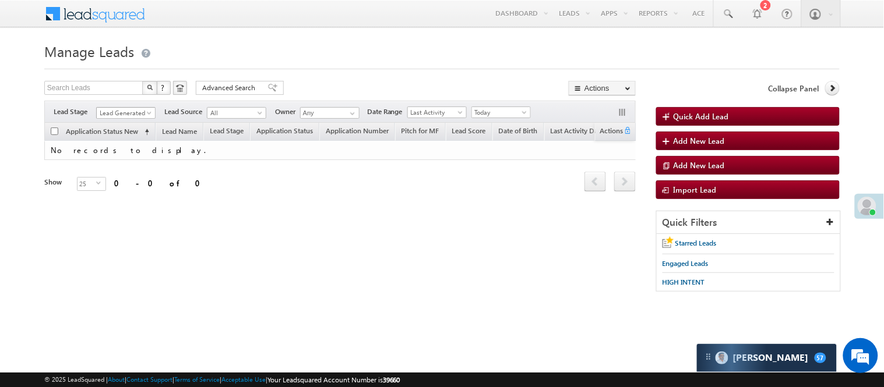
click at [136, 114] on span "Lead Generated" at bounding box center [124, 113] width 55 height 10
click at [109, 143] on link "Lead Generated" at bounding box center [126, 137] width 59 height 10
click at [132, 111] on span "Lead Generated" at bounding box center [124, 113] width 55 height 10
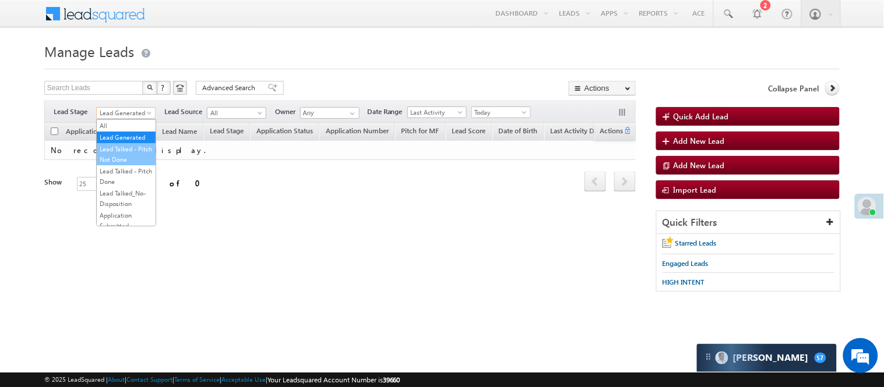
click at [121, 165] on link "Lead Talked - Pitch Not Done" at bounding box center [126, 154] width 59 height 21
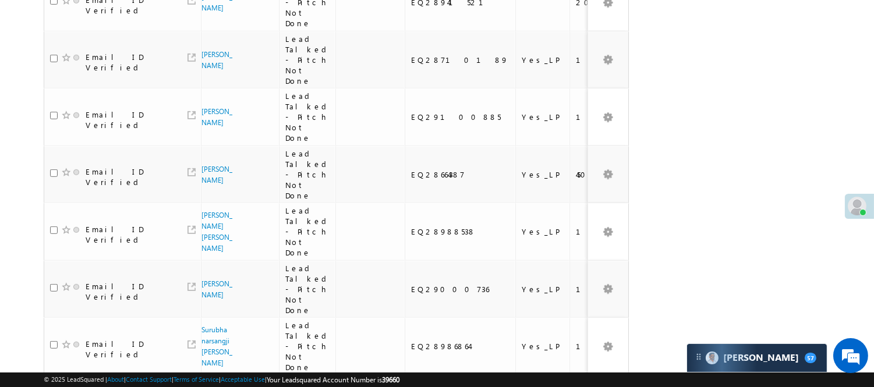
scroll to position [1084, 0]
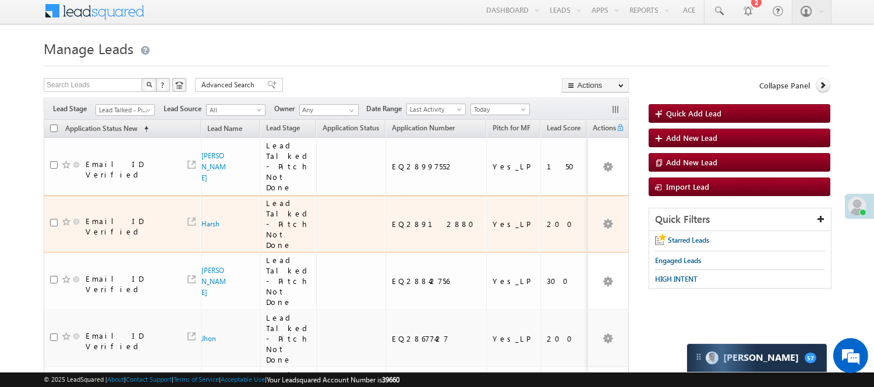
scroll to position [0, 0]
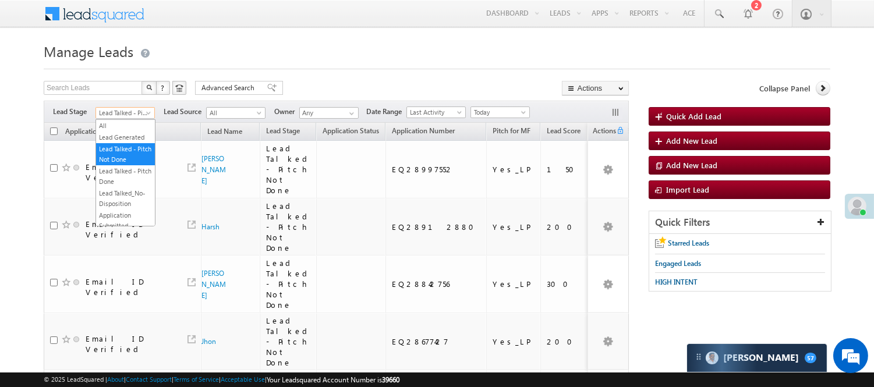
click at [119, 108] on span "Lead Talked - Pitch Not Done" at bounding box center [123, 113] width 55 height 10
click at [122, 137] on link "Lead Generated" at bounding box center [125, 137] width 59 height 10
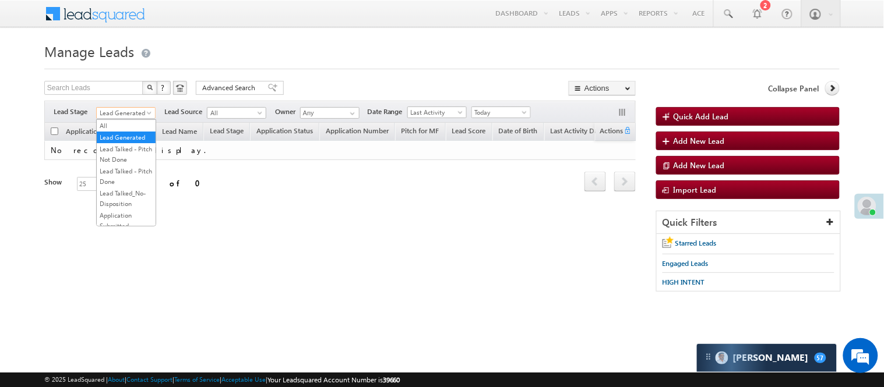
click at [133, 109] on span "Lead Generated" at bounding box center [124, 113] width 55 height 10
click at [124, 164] on link "Lead Talked - Pitch Not Done" at bounding box center [126, 154] width 59 height 21
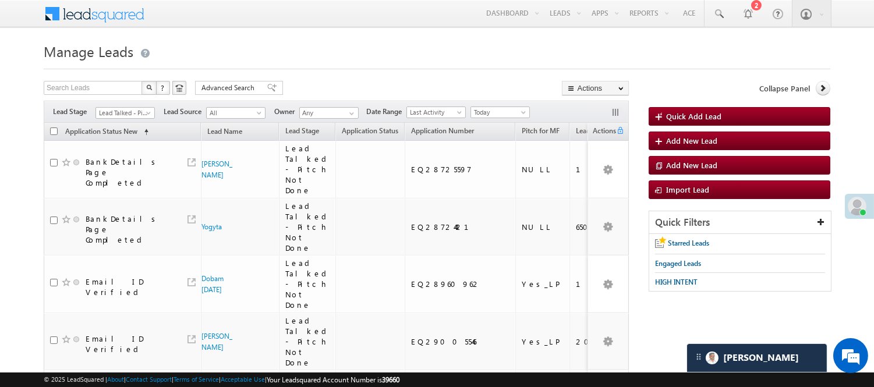
click at [137, 107] on link "Lead Talked - Pitch Not Done" at bounding box center [125, 113] width 59 height 12
click at [139, 109] on span "Lead Talked - Pitch Not Done" at bounding box center [123, 113] width 55 height 10
click at [119, 192] on link "Code Generated" at bounding box center [125, 197] width 59 height 10
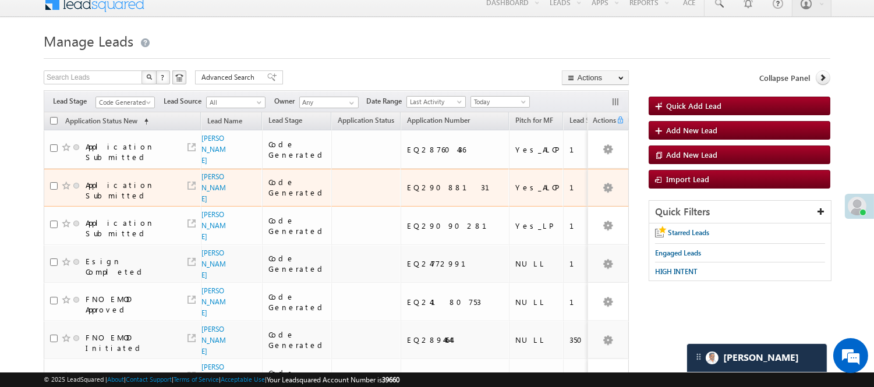
scroll to position [0, 0]
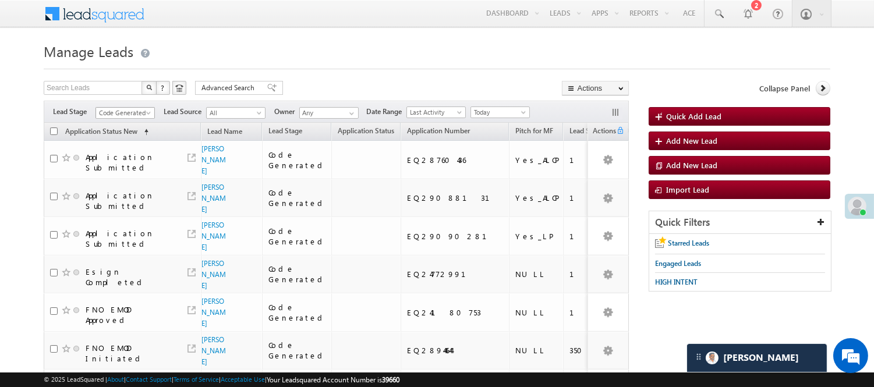
click at [129, 114] on span "Code Generated" at bounding box center [123, 113] width 55 height 10
click at [115, 143] on link "Lead Generated" at bounding box center [125, 137] width 59 height 10
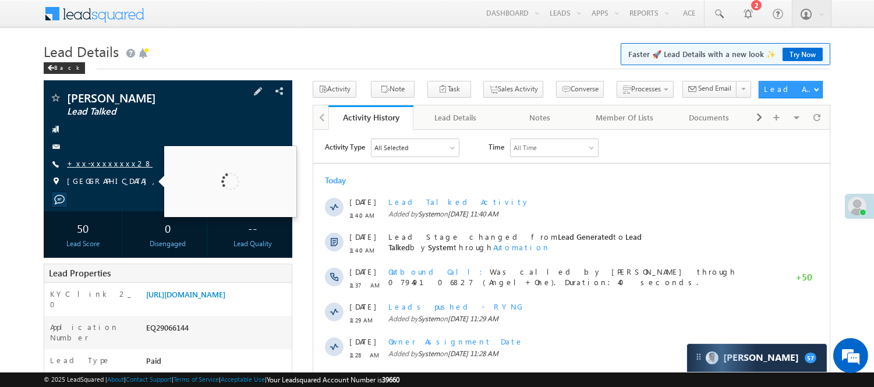
click at [98, 164] on link "+xx-xxxxxxxx28" at bounding box center [110, 163] width 86 height 10
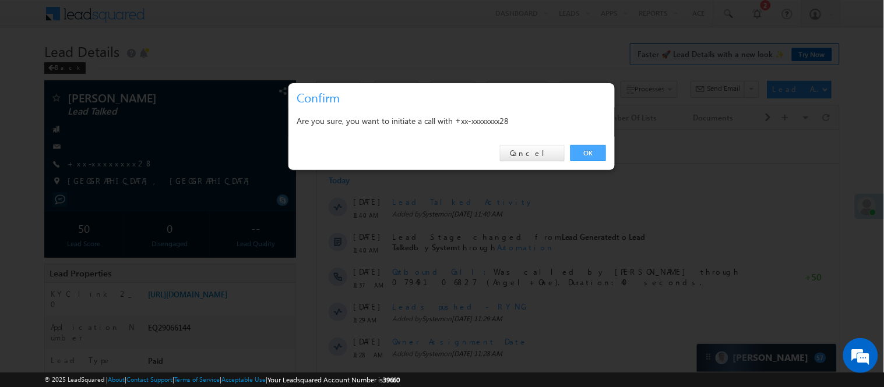
click at [585, 147] on link "OK" at bounding box center [588, 153] width 36 height 16
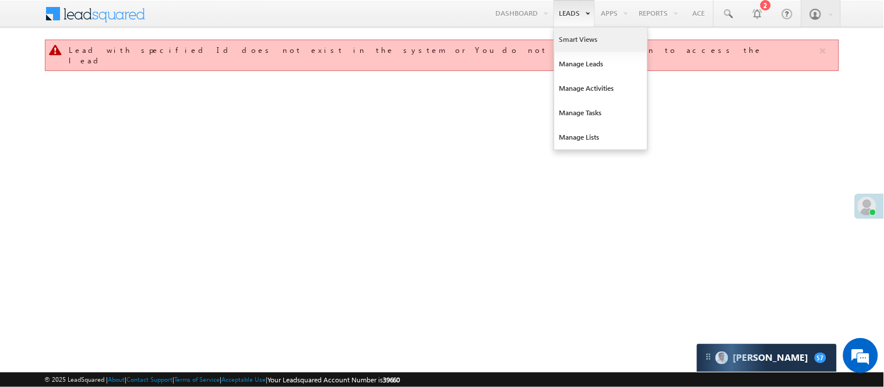
click at [577, 42] on link "Smart Views" at bounding box center [600, 39] width 93 height 24
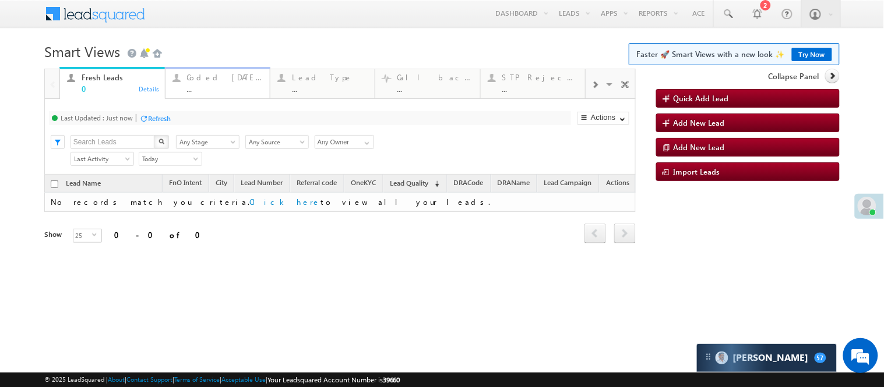
click at [230, 86] on div "..." at bounding box center [225, 88] width 76 height 9
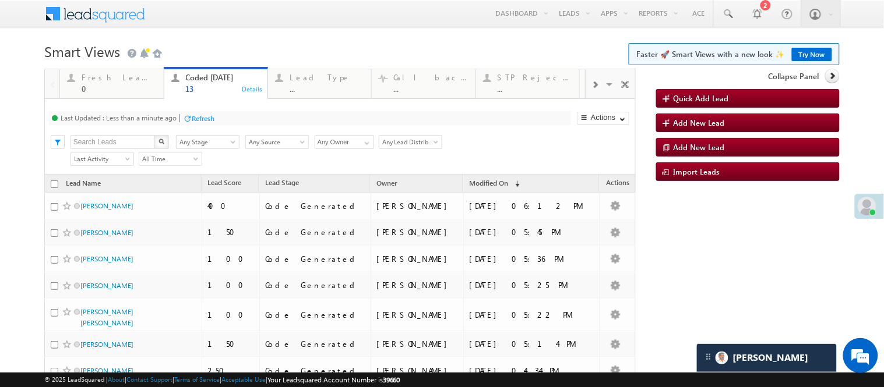
click at [249, 41] on h1 "Smart Views Getting Started Faster 🚀 Smart Views with a new look ✨ Try Now" at bounding box center [441, 50] width 795 height 23
click at [245, 37] on body "Menu Nisha Anand Yadav Nisha .Yada v@ang elbro king. com" at bounding box center [442, 312] width 884 height 625
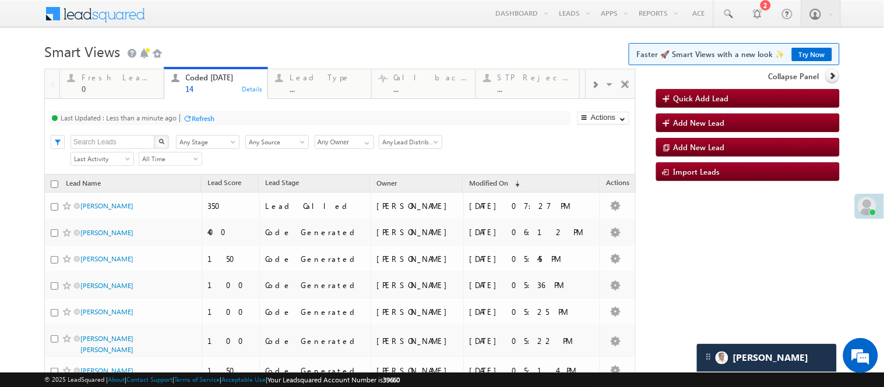
click at [256, 49] on h1 "Smart Views Getting Started Faster 🚀 Smart Views with a new look ✨ Try Now" at bounding box center [441, 50] width 795 height 23
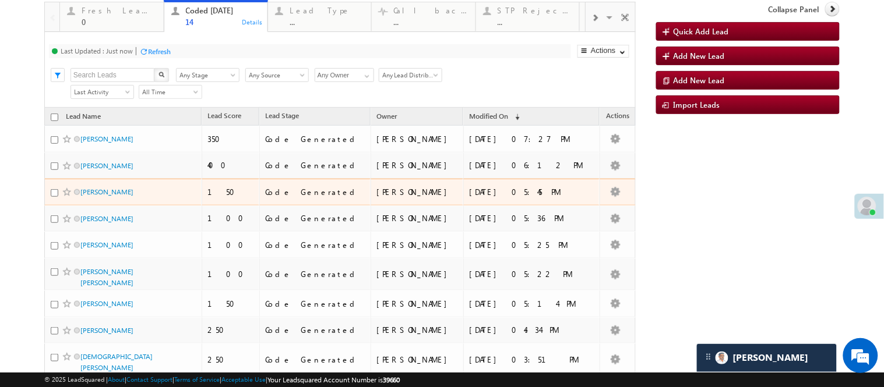
scroll to position [42, 0]
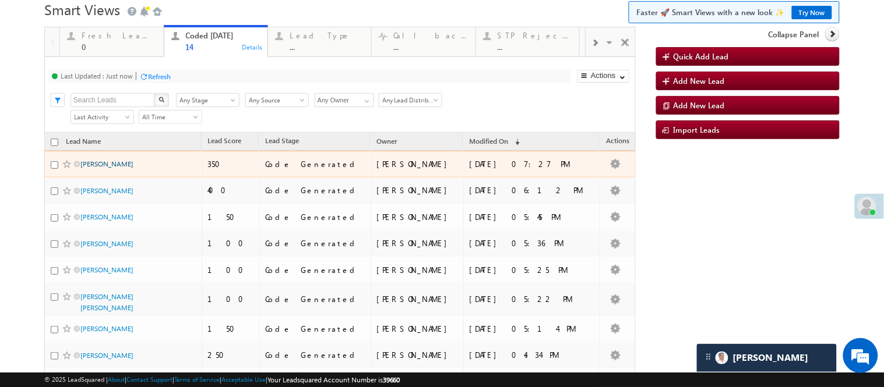
click at [106, 168] on link "Aman Ansari" at bounding box center [106, 164] width 53 height 9
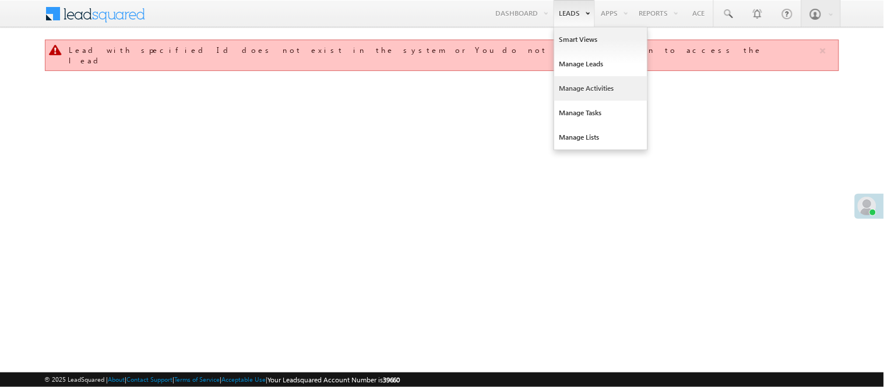
click at [579, 90] on link "Manage Activities" at bounding box center [600, 88] width 93 height 24
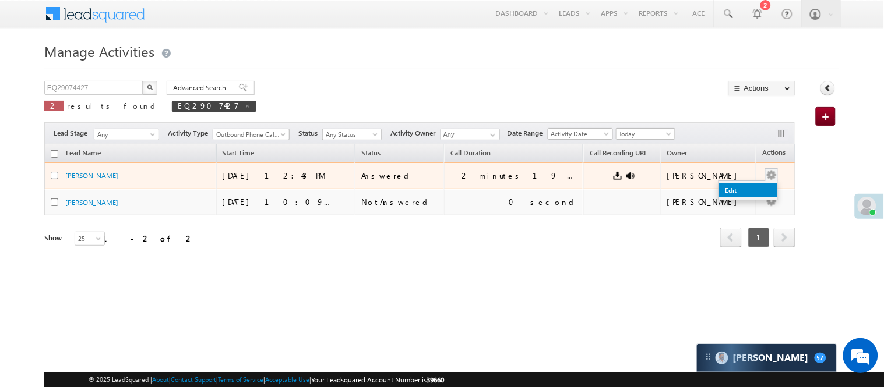
click at [737, 187] on link "Edit" at bounding box center [748, 190] width 58 height 14
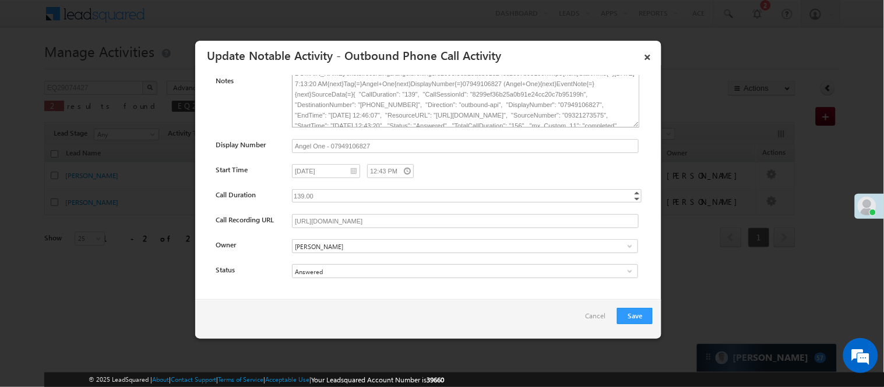
scroll to position [58, 0]
click at [647, 55] on link "×" at bounding box center [647, 55] width 20 height 20
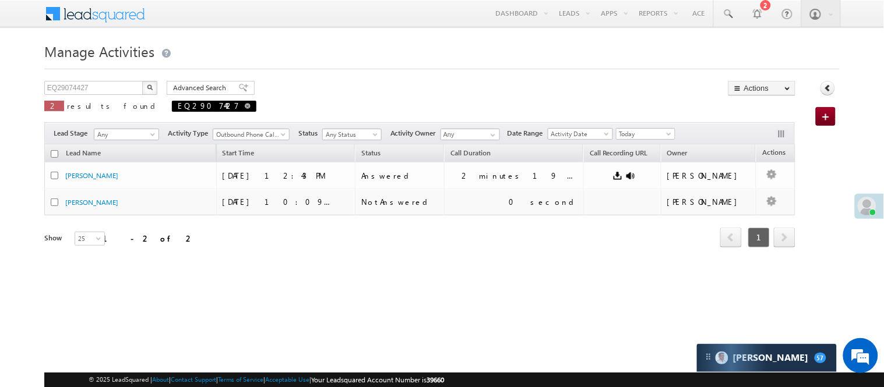
click at [245, 107] on span at bounding box center [248, 106] width 6 height 6
type input "Search Activities"
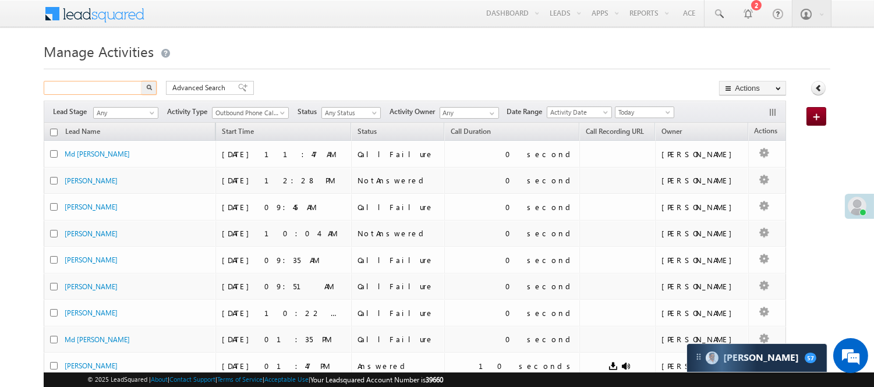
click at [99, 89] on input "text" at bounding box center [94, 88] width 100 height 14
paste input "EQ29066144"
type input "EQ29066144"
click at [153, 85] on button "button" at bounding box center [149, 88] width 15 height 14
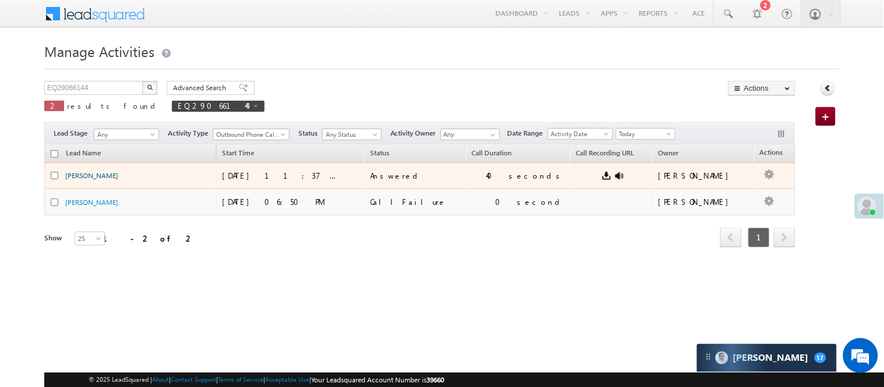
click at [104, 176] on link "[PERSON_NAME]" at bounding box center [91, 175] width 53 height 9
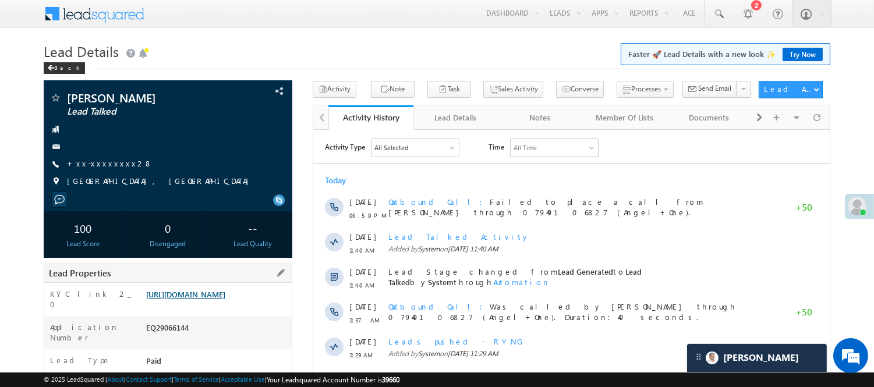
click at [211, 299] on link "[URL][DOMAIN_NAME]" at bounding box center [185, 294] width 79 height 10
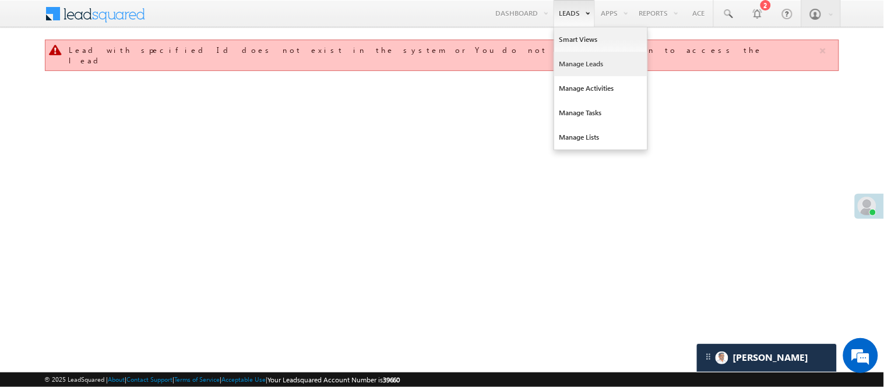
click at [594, 68] on link "Manage Leads" at bounding box center [600, 64] width 93 height 24
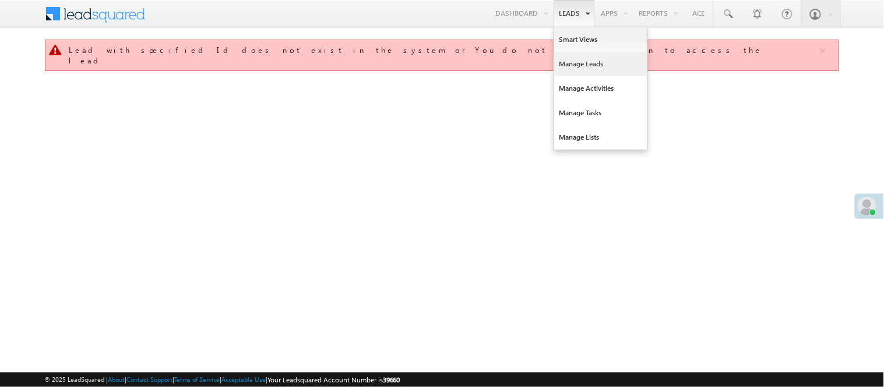
click at [585, 62] on link "Manage Leads" at bounding box center [600, 64] width 93 height 24
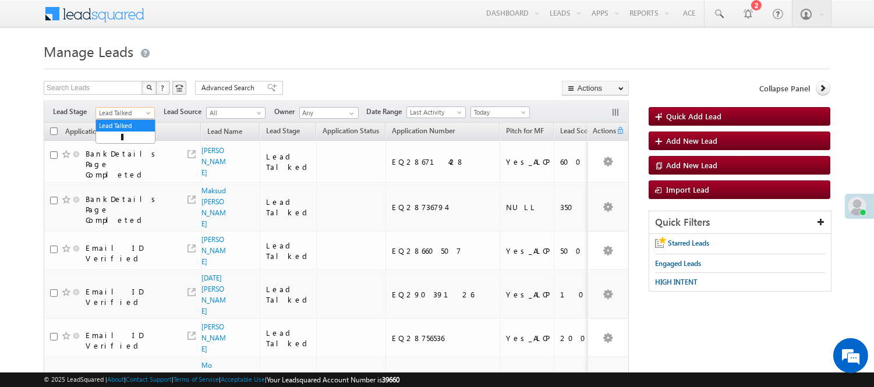
click at [130, 111] on span "Lead Talked" at bounding box center [123, 113] width 55 height 10
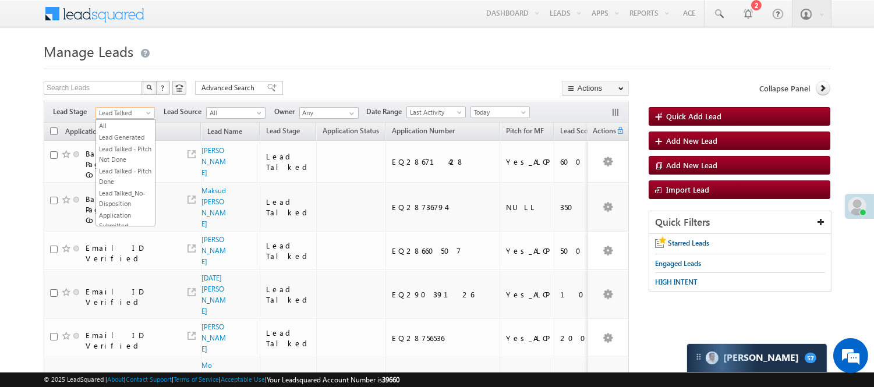
scroll to position [289, 0]
click at [133, 193] on link "Code Generated" at bounding box center [125, 197] width 59 height 10
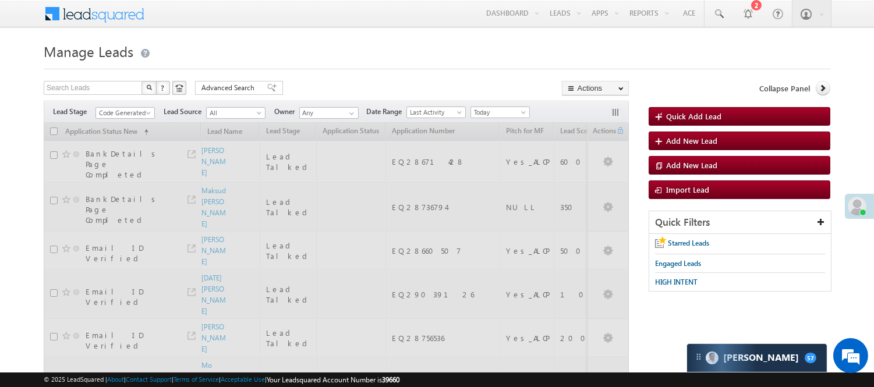
scroll to position [0, 0]
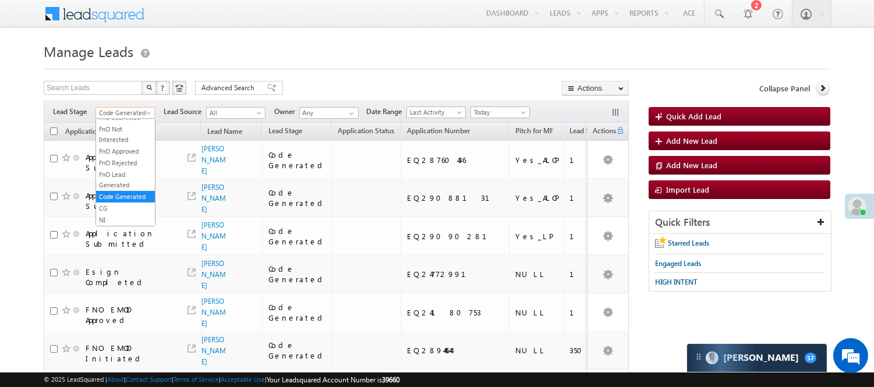
click at [126, 111] on span "Code Generated" at bounding box center [123, 113] width 55 height 10
click at [120, 140] on link "Lead Talked" at bounding box center [125, 135] width 59 height 10
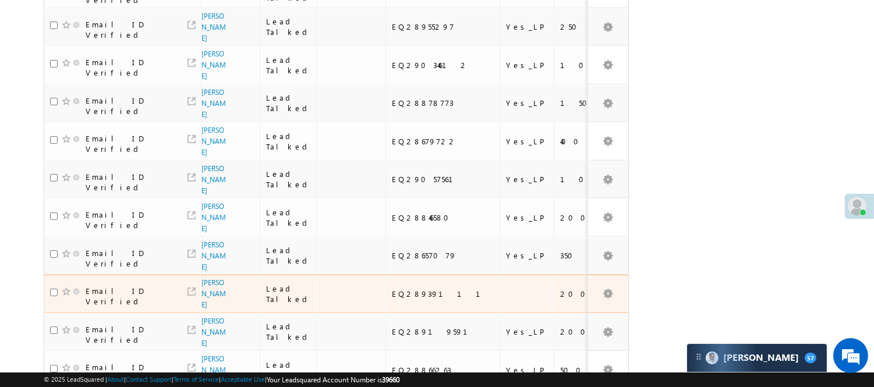
scroll to position [830, 0]
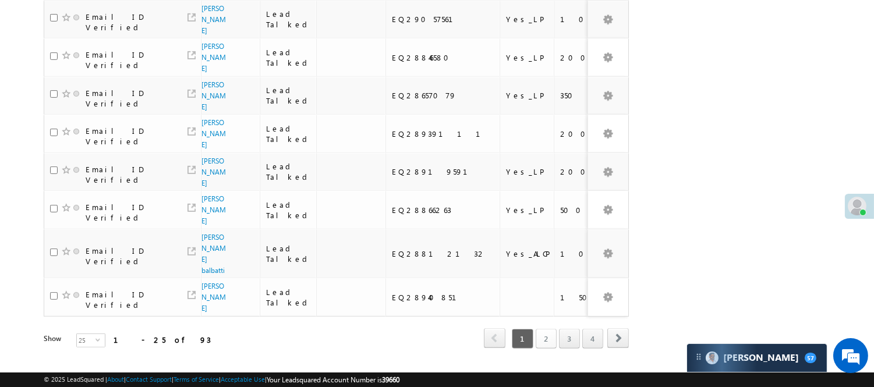
click at [546, 329] on link "2" at bounding box center [546, 339] width 21 height 20
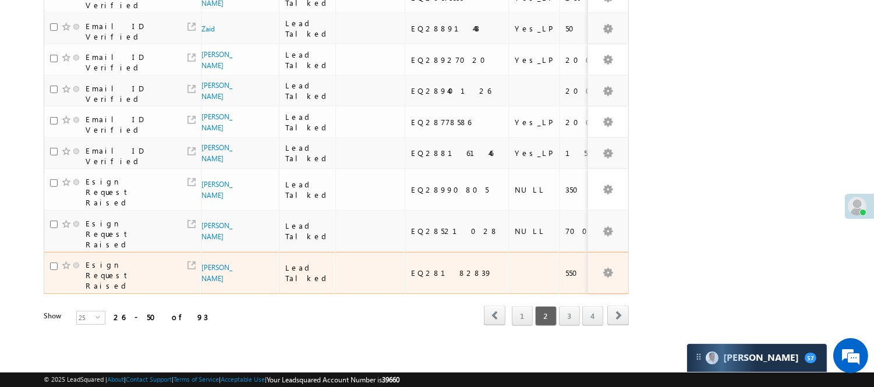
scroll to position [787, 0]
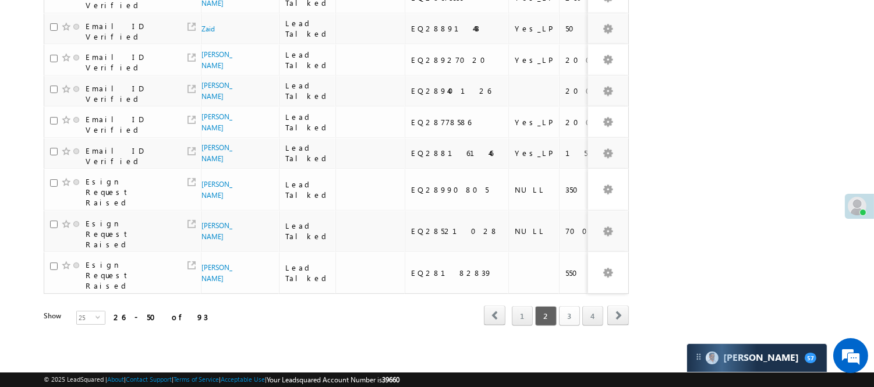
click at [559, 326] on link "3" at bounding box center [569, 316] width 21 height 20
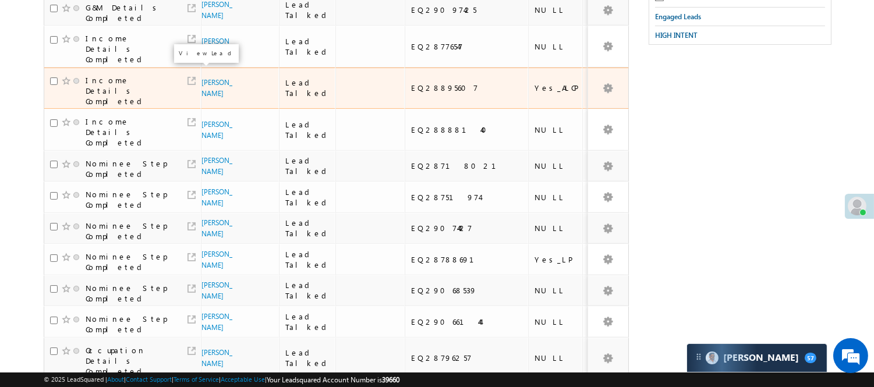
scroll to position [156, 0]
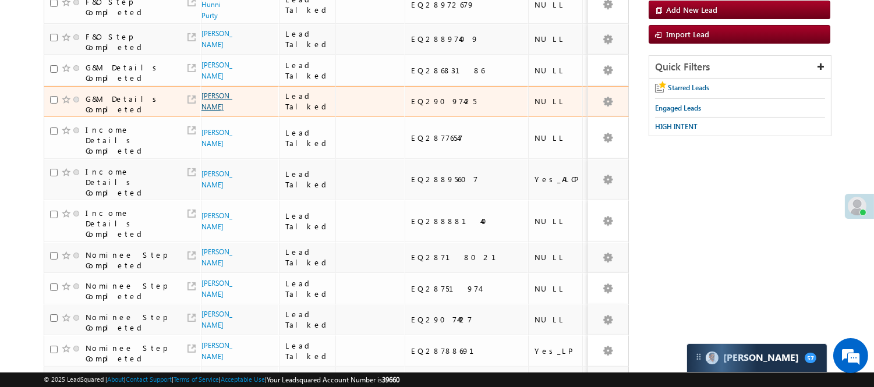
click at [213, 101] on link "Harishankar" at bounding box center [217, 101] width 31 height 20
click at [213, 100] on link "Harishankar" at bounding box center [217, 101] width 31 height 20
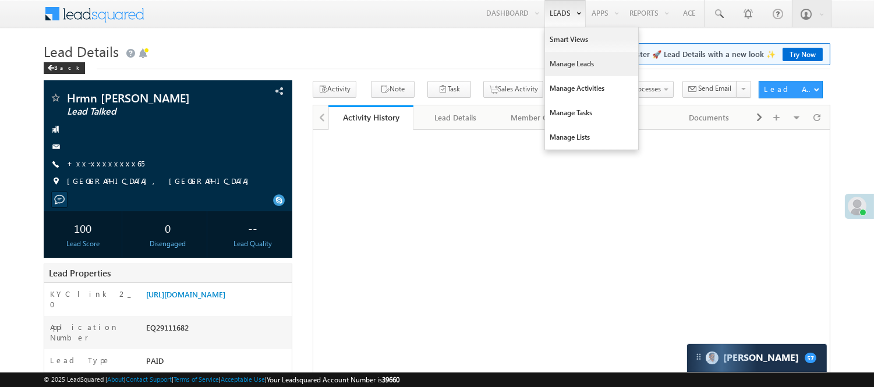
click at [581, 66] on link "Manage Leads" at bounding box center [591, 64] width 93 height 24
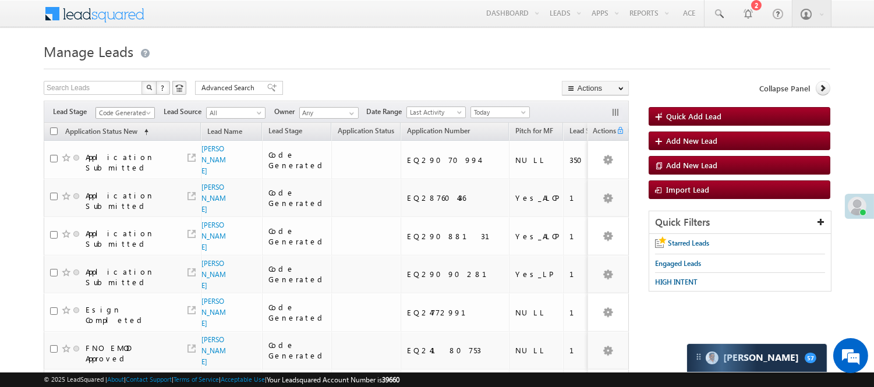
click at [133, 114] on span "Code Generated" at bounding box center [123, 113] width 55 height 10
click at [121, 143] on link "Lead Generated" at bounding box center [125, 137] width 59 height 10
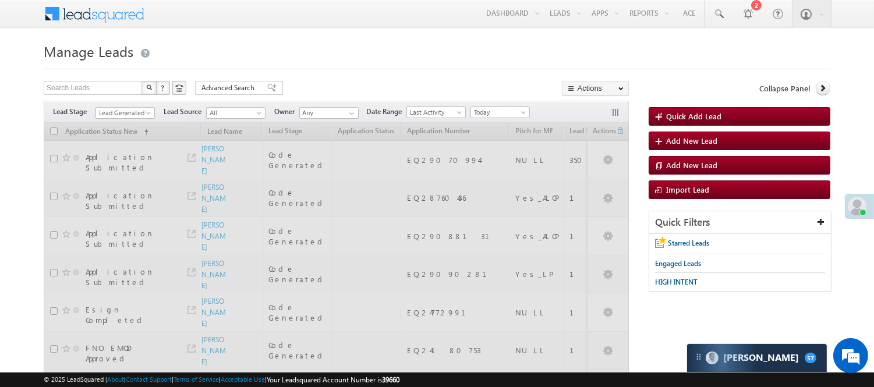
click at [363, 96] on div "Search Leads X ? 63 results found Advanced Search Advanced Search Advanced sear…" at bounding box center [336, 89] width 585 height 17
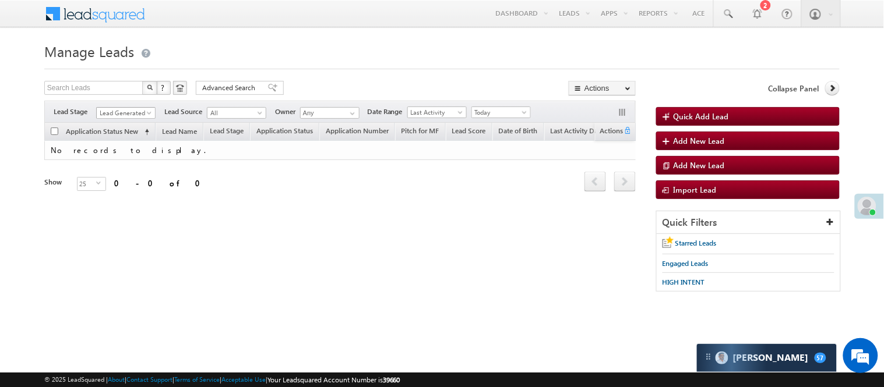
click at [130, 114] on span "Lead Generated" at bounding box center [124, 113] width 55 height 10
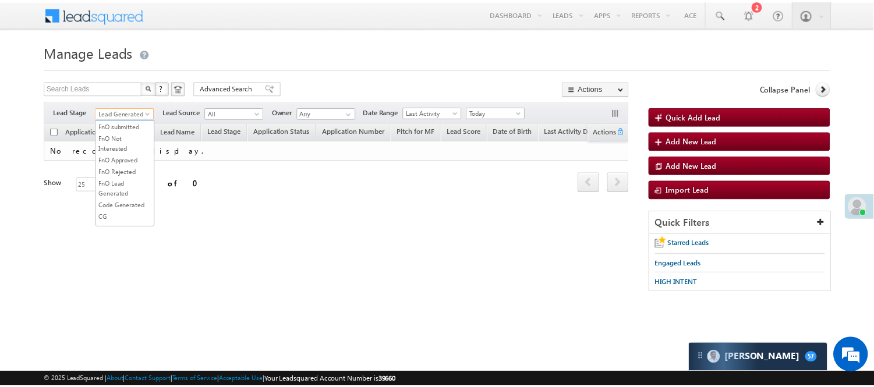
scroll to position [259, 0]
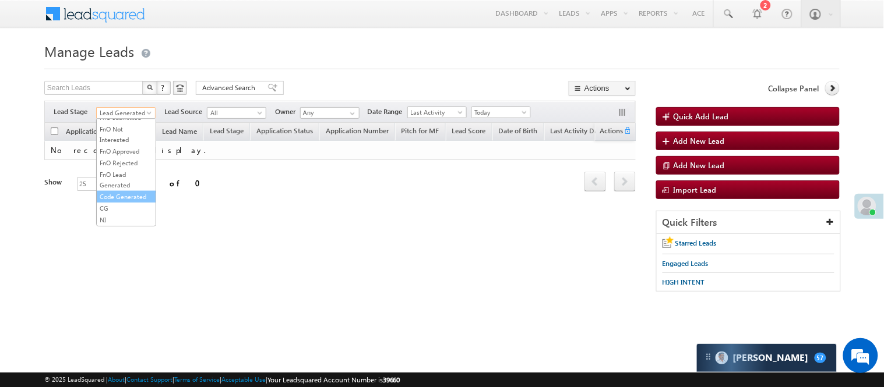
drag, startPoint x: 115, startPoint y: 191, endPoint x: 118, endPoint y: 216, distance: 24.6
click at [118, 216] on ul "All Lead Generated Lead Talked - Pitch Not Done Lead Talked - Pitch Done Lead T…" at bounding box center [126, 172] width 60 height 107
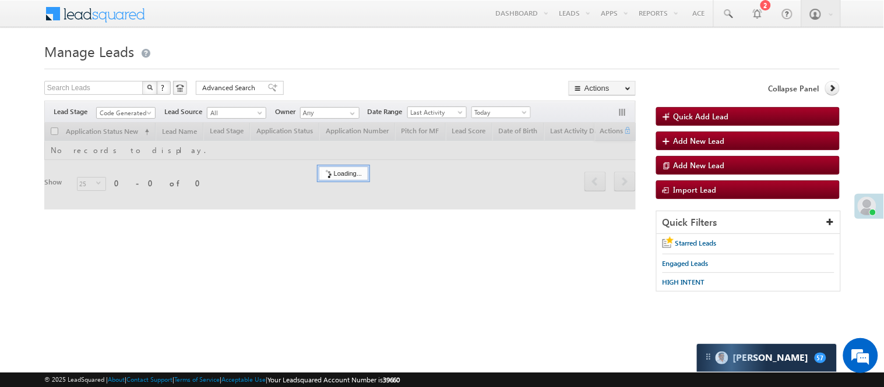
click at [321, 61] on h1 "Manage Leads" at bounding box center [441, 50] width 795 height 23
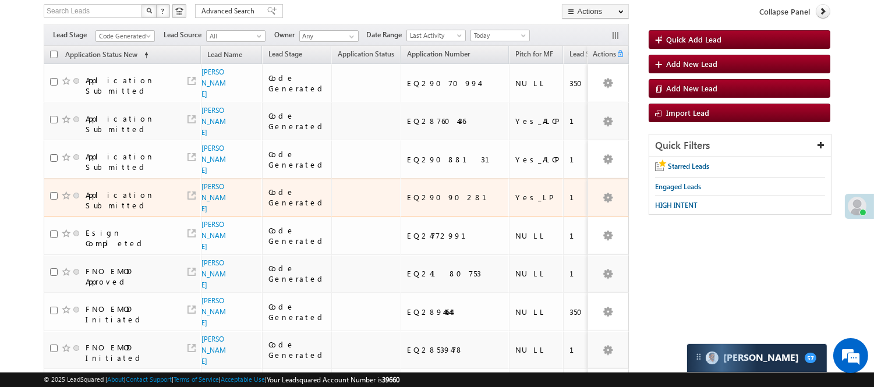
scroll to position [65, 0]
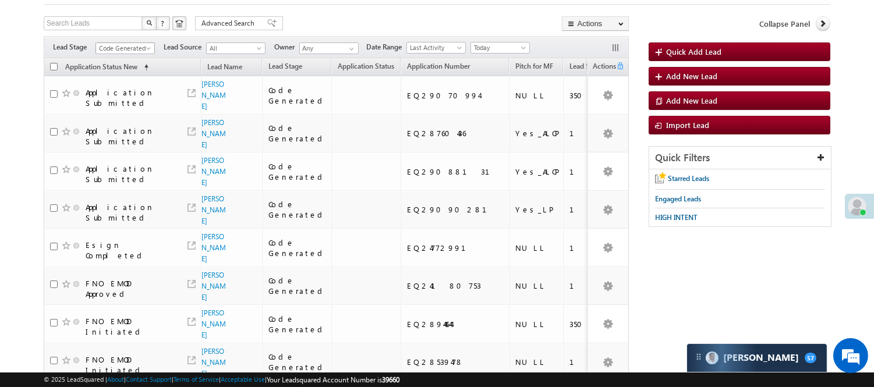
click at [123, 48] on span "Code Generated" at bounding box center [123, 48] width 55 height 10
click at [119, 78] on link "Lead Generated" at bounding box center [125, 73] width 59 height 10
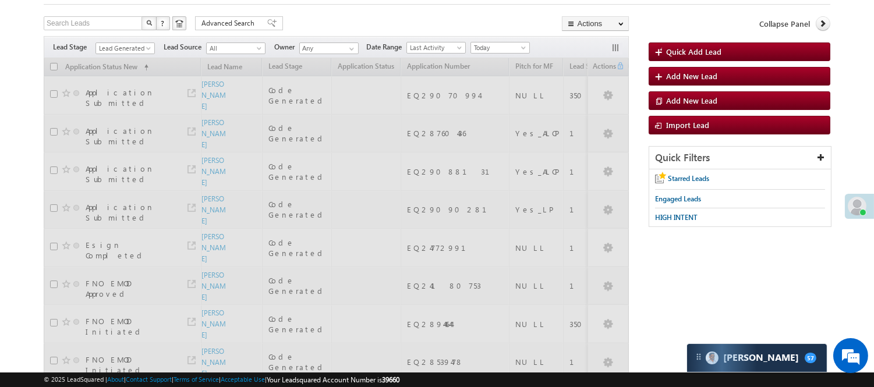
click at [368, 24] on div "Search Leads X ? 63 results found Advanced Search Advanced Search Advanced sear…" at bounding box center [336, 24] width 585 height 17
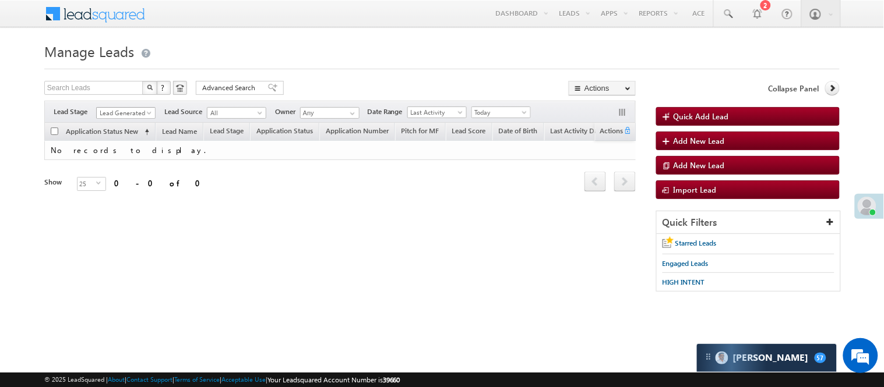
click at [130, 107] on link "Lead Generated" at bounding box center [125, 113] width 59 height 12
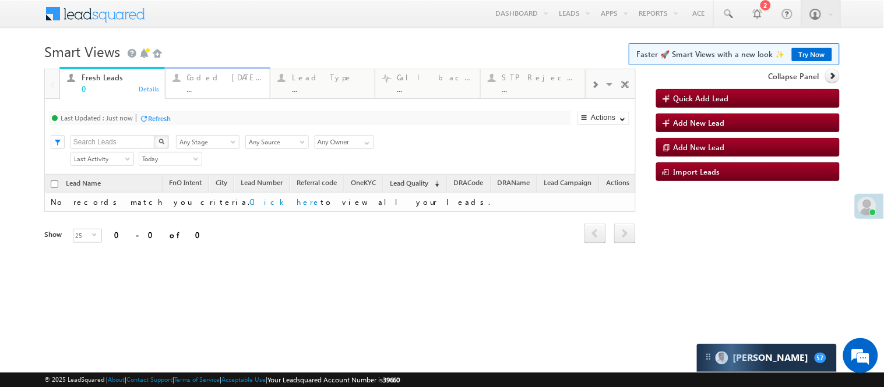
click at [207, 80] on div "Coded Today" at bounding box center [225, 77] width 76 height 9
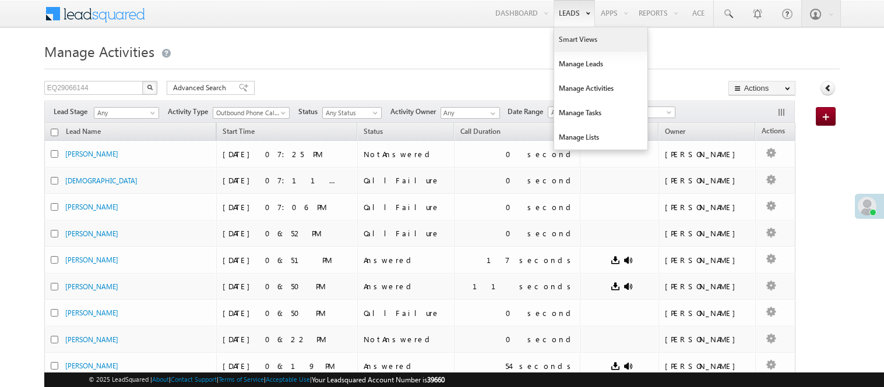
click at [573, 37] on link "Smart Views" at bounding box center [600, 39] width 93 height 24
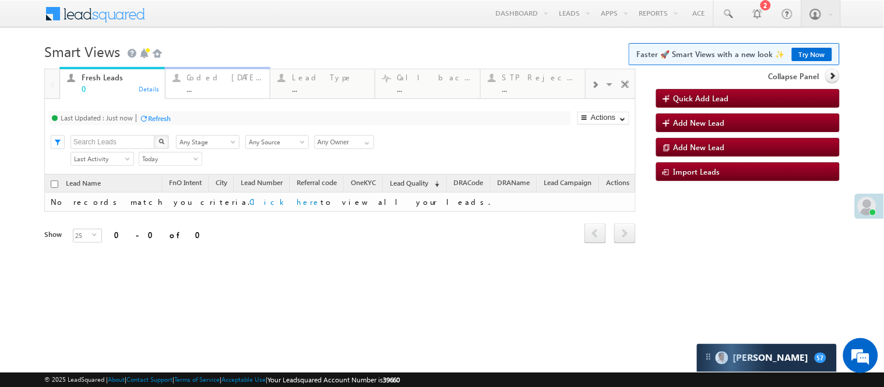
click at [231, 87] on div "..." at bounding box center [225, 88] width 76 height 9
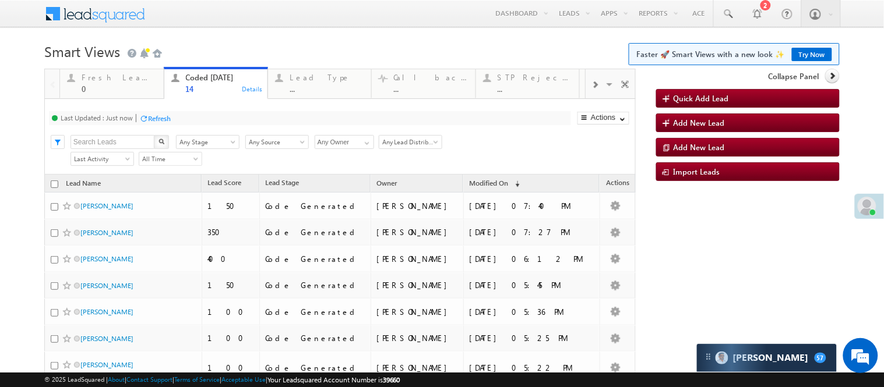
click at [263, 43] on h1 "Smart Views Getting Started Faster 🚀 Smart Views with a new look ✨ Try Now" at bounding box center [441, 50] width 795 height 23
click at [347, 51] on h1 "Smart Views Getting Started Faster 🚀 Smart Views with a new look ✨ Try Now" at bounding box center [441, 50] width 795 height 23
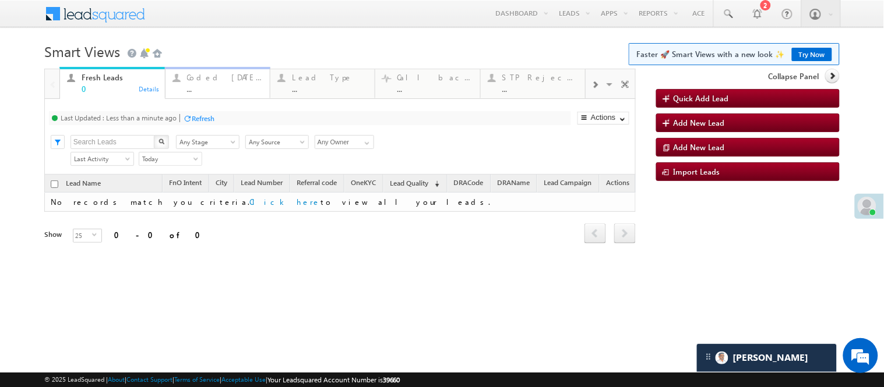
click at [208, 70] on div "Coded Today ..." at bounding box center [225, 81] width 76 height 23
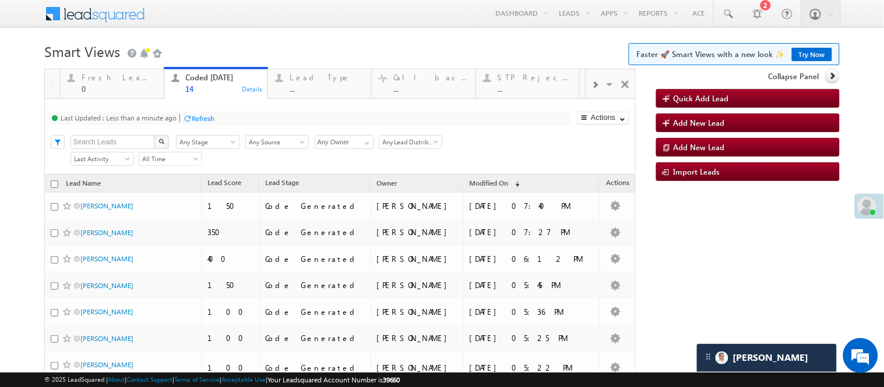
click at [313, 47] on h1 "Smart Views Getting Started Faster 🚀 Smart Views with a new look ✨ Try Now" at bounding box center [441, 50] width 795 height 23
click at [216, 36] on body "Menu Nisha Anand Yadav Nisha .Yada v@ang elbro king. com" at bounding box center [442, 326] width 884 height 652
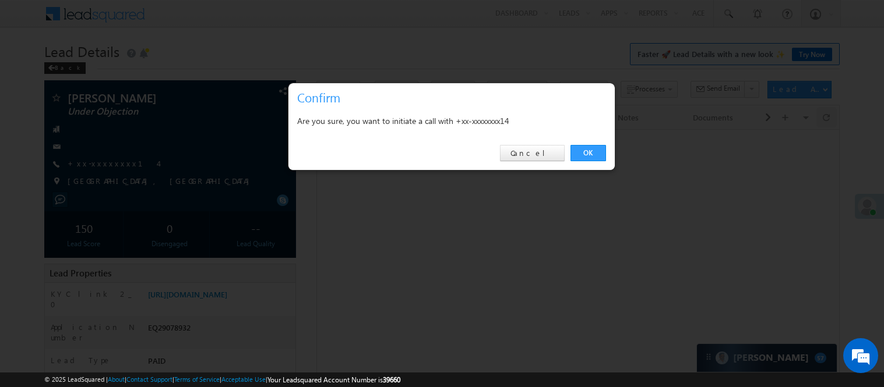
click at [588, 152] on link "OK" at bounding box center [588, 153] width 36 height 16
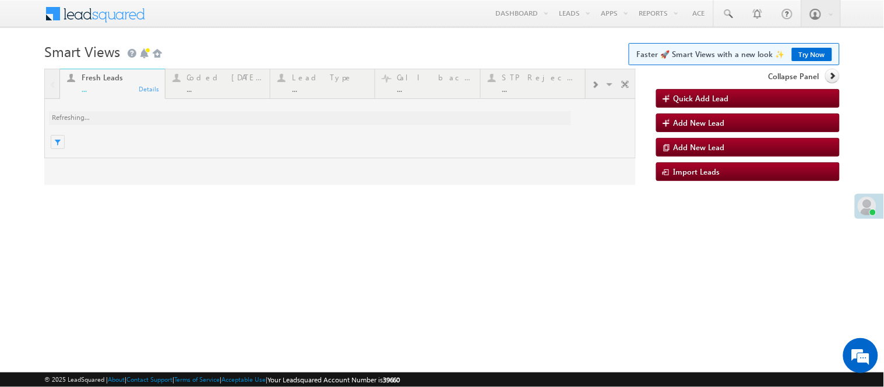
click at [224, 90] on div at bounding box center [339, 127] width 591 height 116
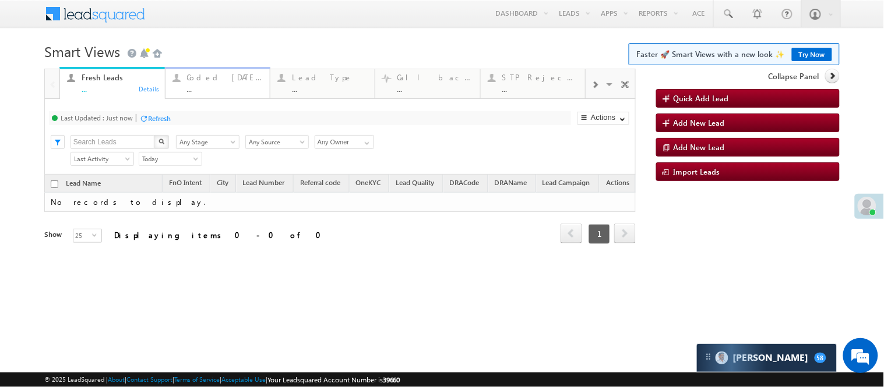
click at [226, 84] on div "..." at bounding box center [225, 88] width 76 height 9
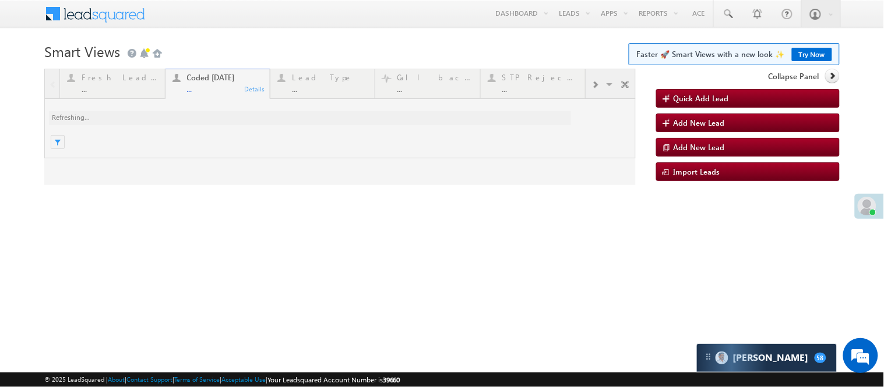
click at [260, 56] on h1 "Smart Views Getting Started Faster 🚀 Smart Views with a new look ✨ Try Now" at bounding box center [441, 50] width 795 height 23
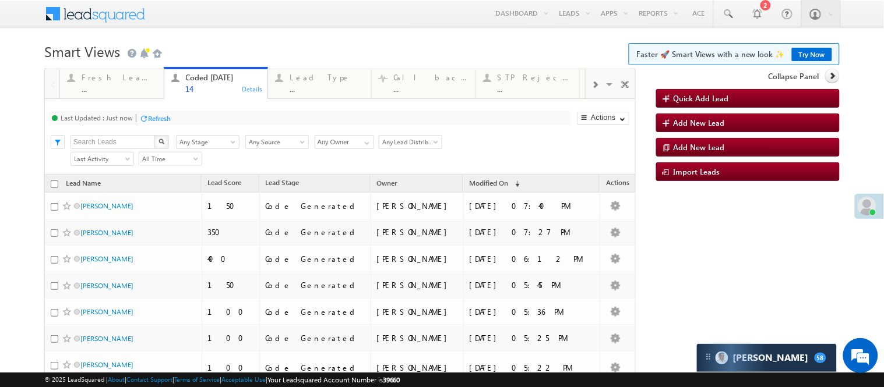
click at [249, 43] on h1 "Smart Views Getting Started Faster 🚀 Smart Views with a new look ✨ Try Now" at bounding box center [441, 50] width 795 height 23
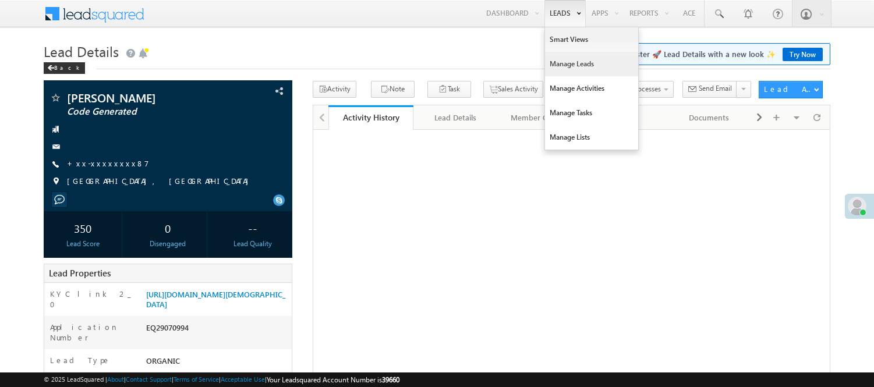
click at [577, 68] on link "Manage Leads" at bounding box center [591, 64] width 93 height 24
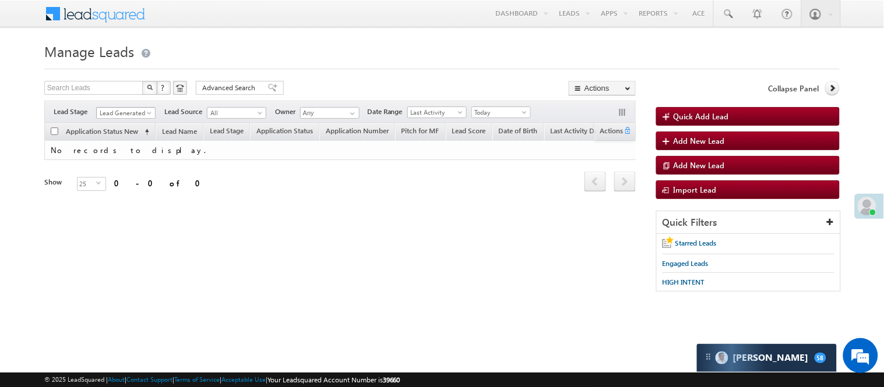
click at [123, 112] on span "Lead Generated" at bounding box center [124, 113] width 55 height 10
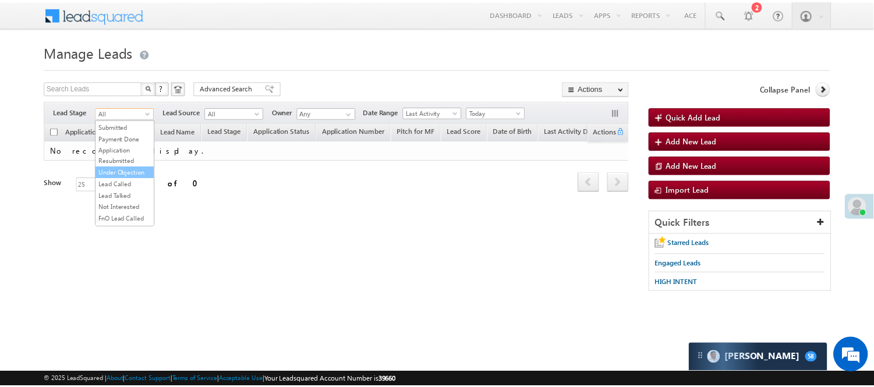
scroll to position [129, 0]
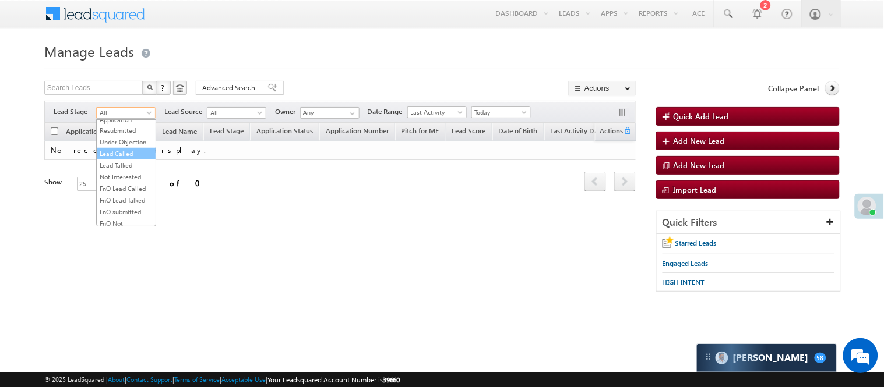
click at [125, 159] on link "Lead Called" at bounding box center [126, 154] width 59 height 10
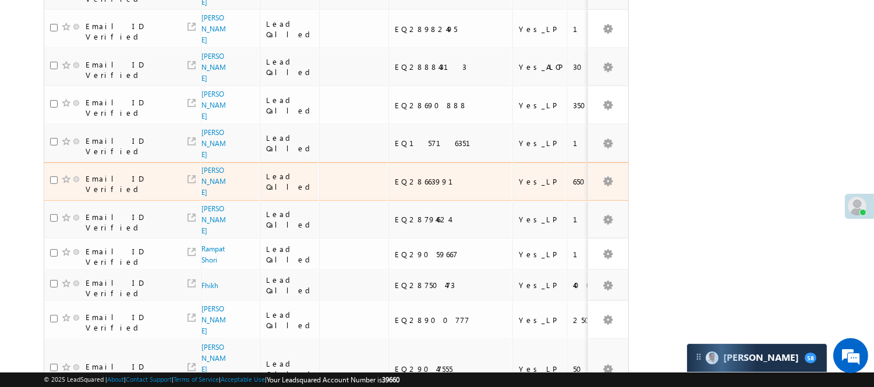
scroll to position [841, 0]
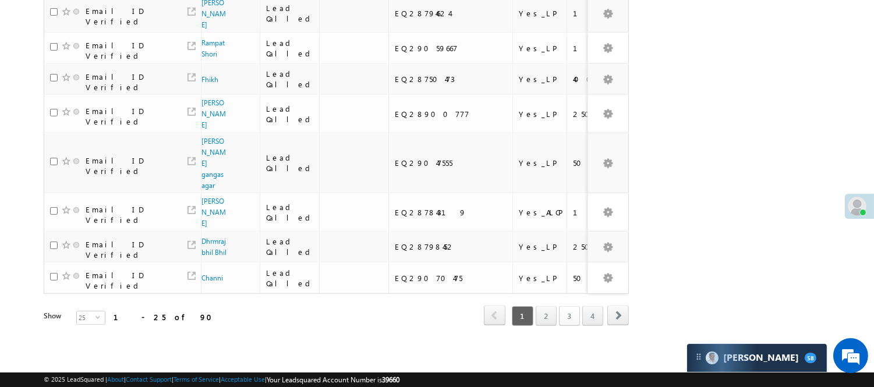
click at [569, 315] on link "3" at bounding box center [569, 316] width 21 height 20
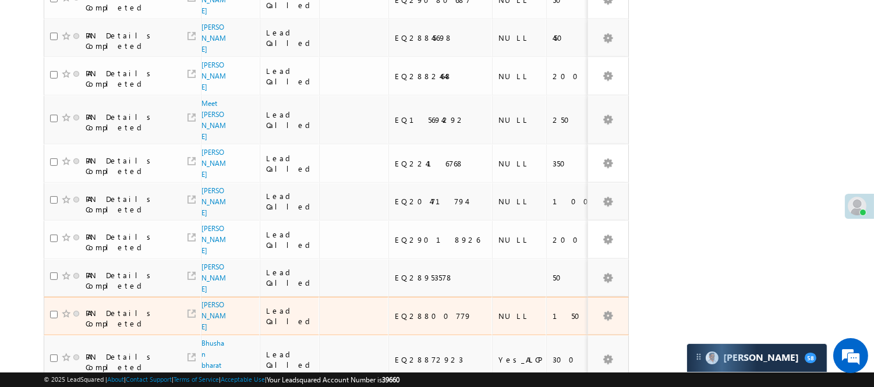
scroll to position [695, 0]
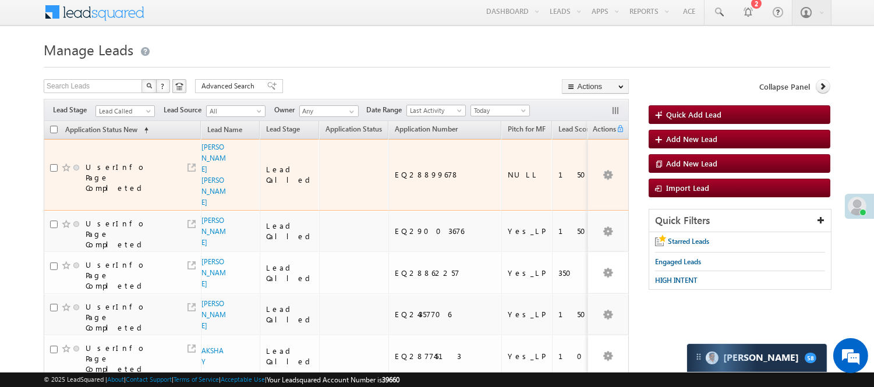
scroll to position [0, 0]
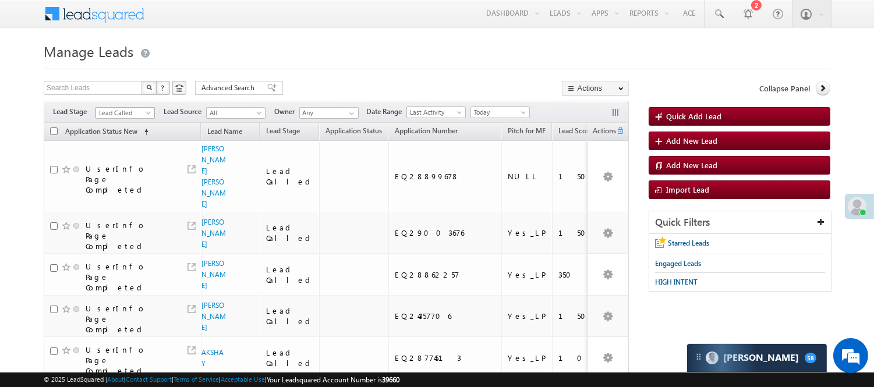
click at [121, 111] on span "Lead Called" at bounding box center [123, 113] width 55 height 10
click at [123, 171] on link "Lead Talked" at bounding box center [125, 165] width 59 height 10
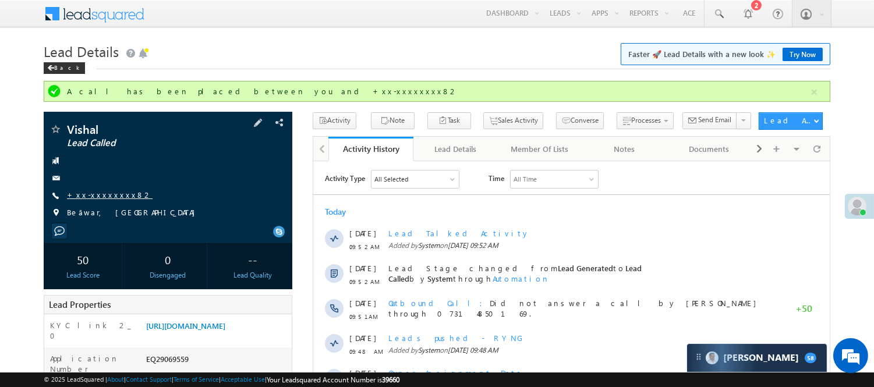
click at [97, 193] on link "+xx-xxxxxxxx82" at bounding box center [110, 195] width 86 height 10
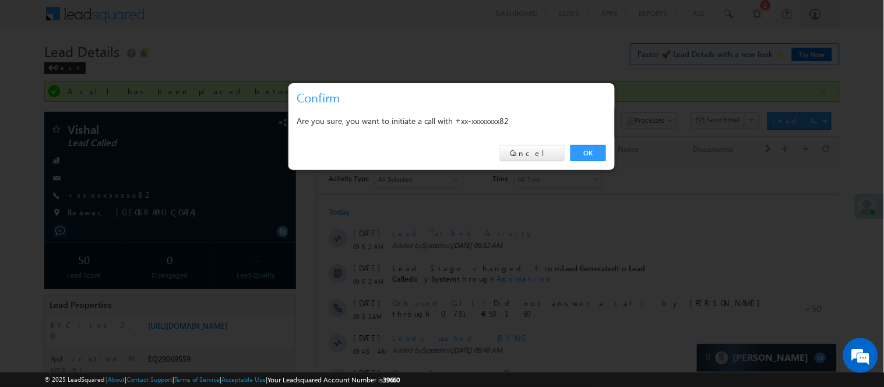
click at [581, 156] on link "OK" at bounding box center [588, 153] width 36 height 16
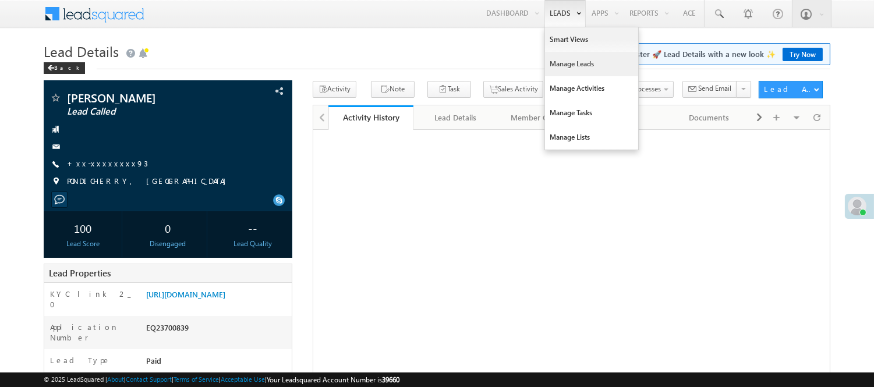
click at [573, 72] on link "Manage Leads" at bounding box center [591, 64] width 93 height 24
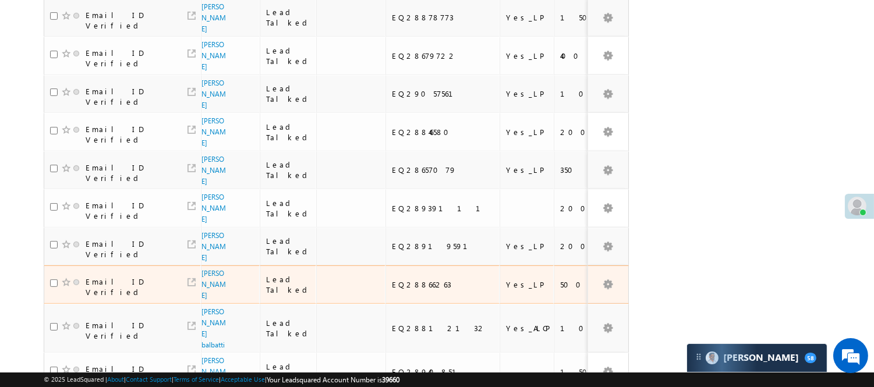
scroll to position [830, 0]
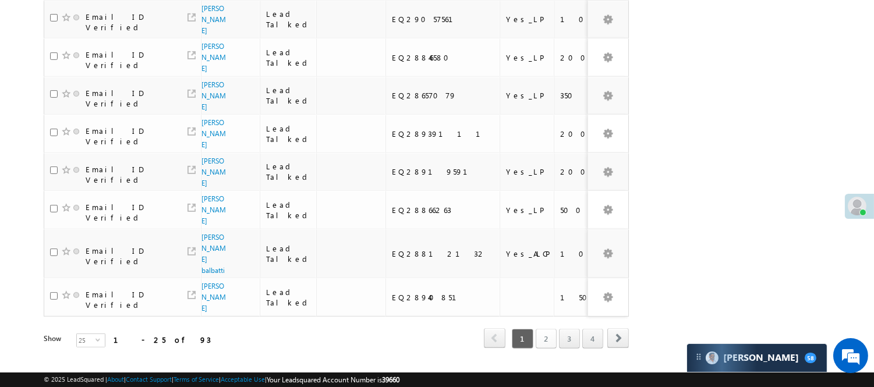
click at [540, 329] on link "2" at bounding box center [546, 339] width 21 height 20
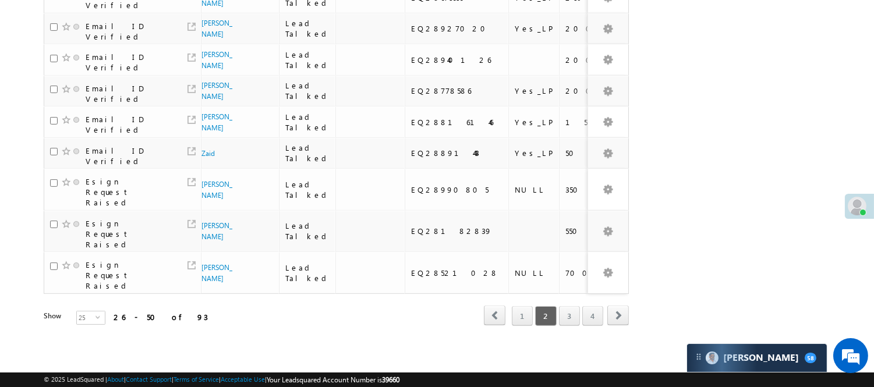
scroll to position [491, 0]
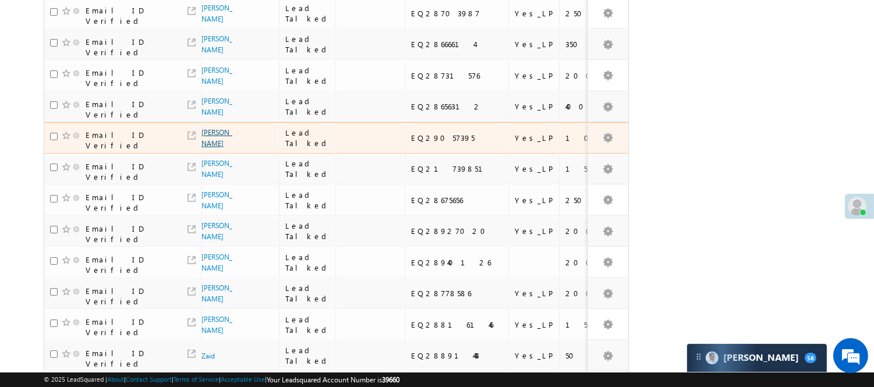
click at [206, 148] on link "[PERSON_NAME]" at bounding box center [217, 138] width 31 height 20
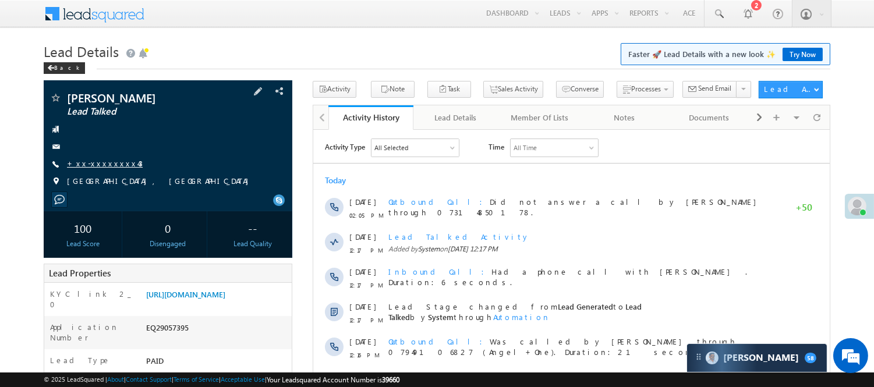
click at [106, 164] on link "+xx-xxxxxxxx43" at bounding box center [105, 163] width 76 height 10
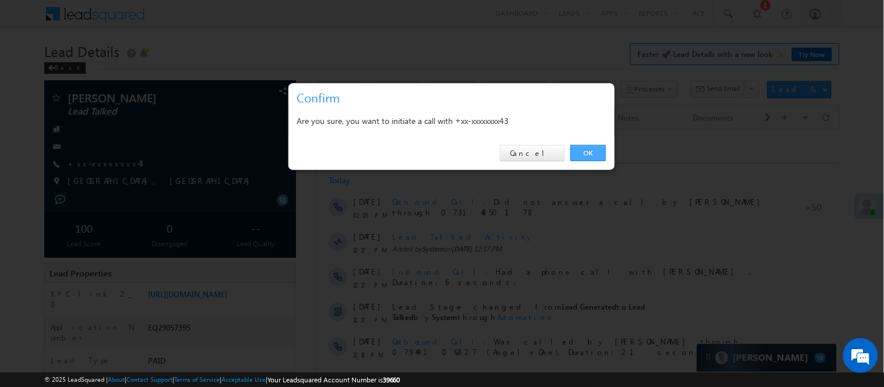
click at [587, 152] on link "OK" at bounding box center [588, 153] width 36 height 16
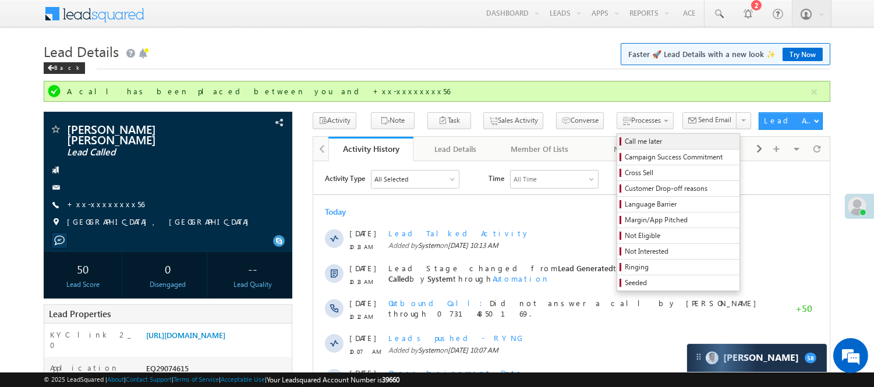
click at [625, 137] on span "Call me later" at bounding box center [680, 141] width 111 height 10
